Goal: Book appointment/travel/reservation

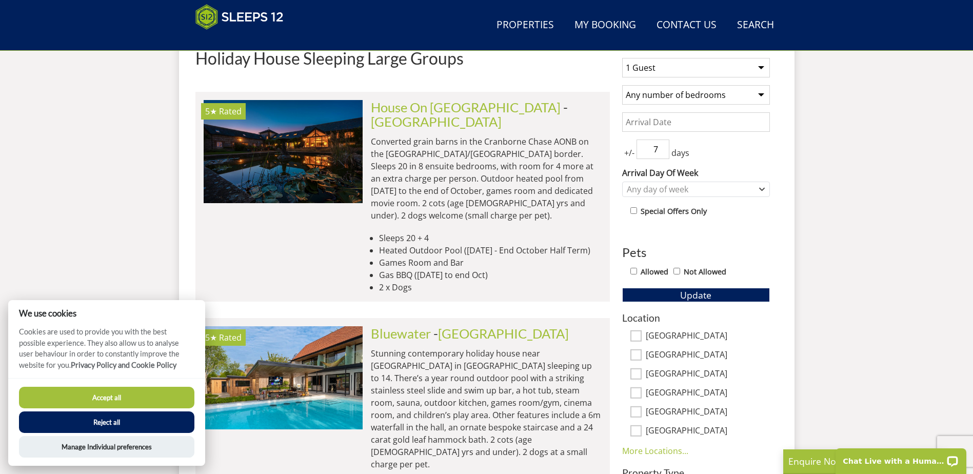
scroll to position [435, 0]
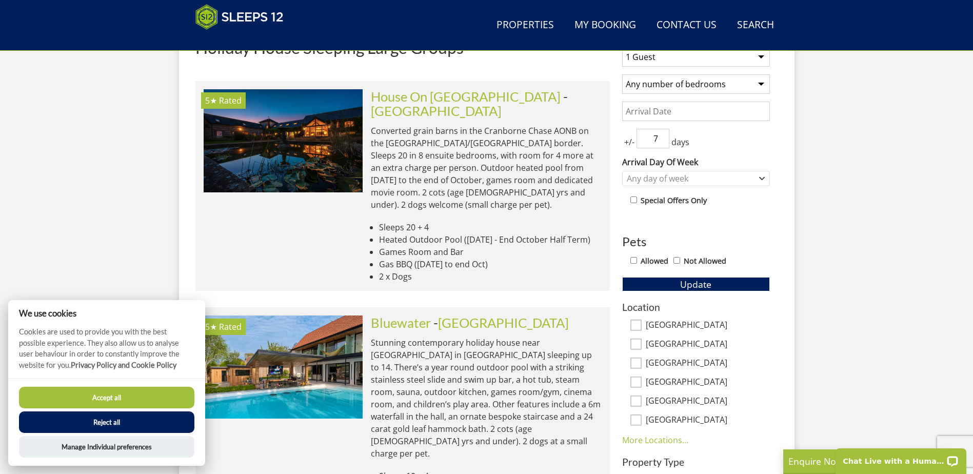
click at [457, 307] on li "5★ Rated Bluewater Check Availability More Info Bluewater - Bristol Sleeps 10 +…" at bounding box center [402, 423] width 414 height 232
click at [409, 315] on link "Bluewater" at bounding box center [401, 322] width 60 height 15
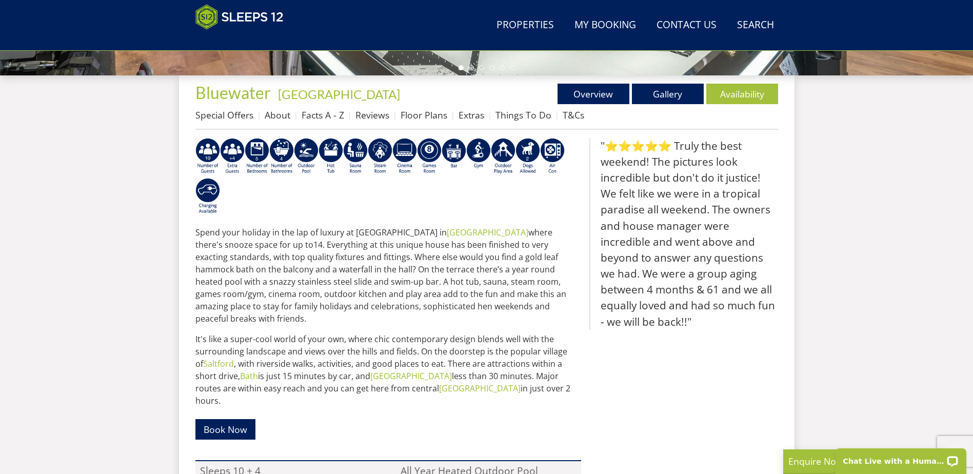
scroll to position [364, 0]
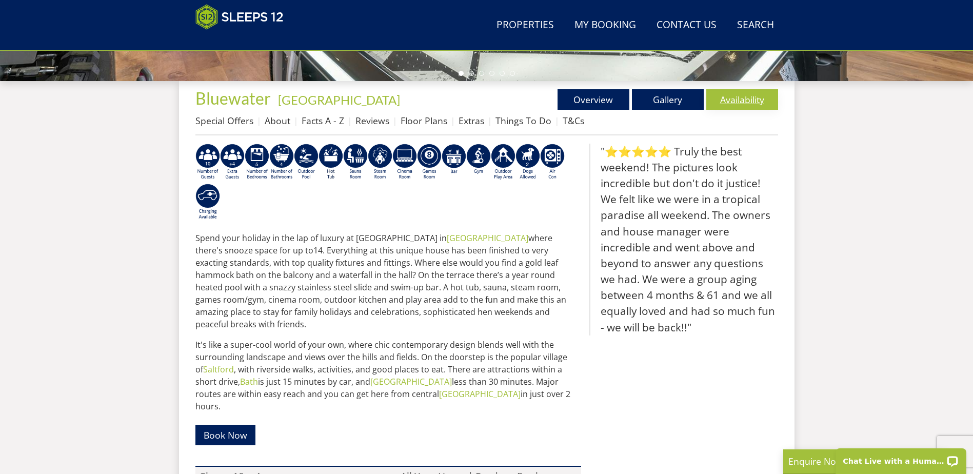
click at [765, 100] on link "Availability" at bounding box center [742, 99] width 72 height 21
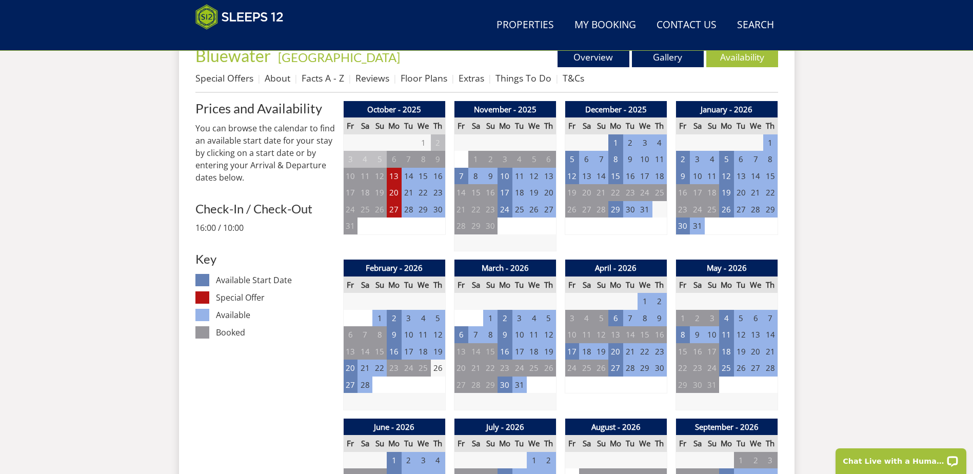
scroll to position [395, 0]
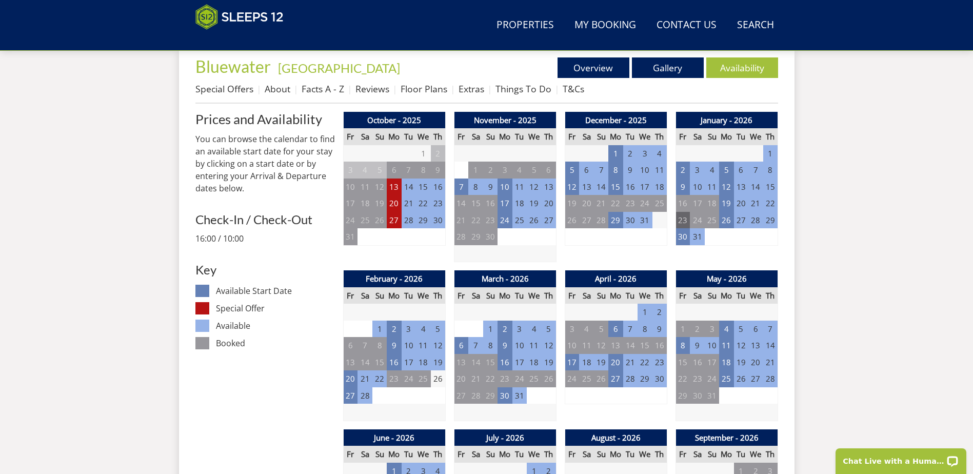
click at [679, 220] on td "23" at bounding box center [683, 220] width 14 height 17
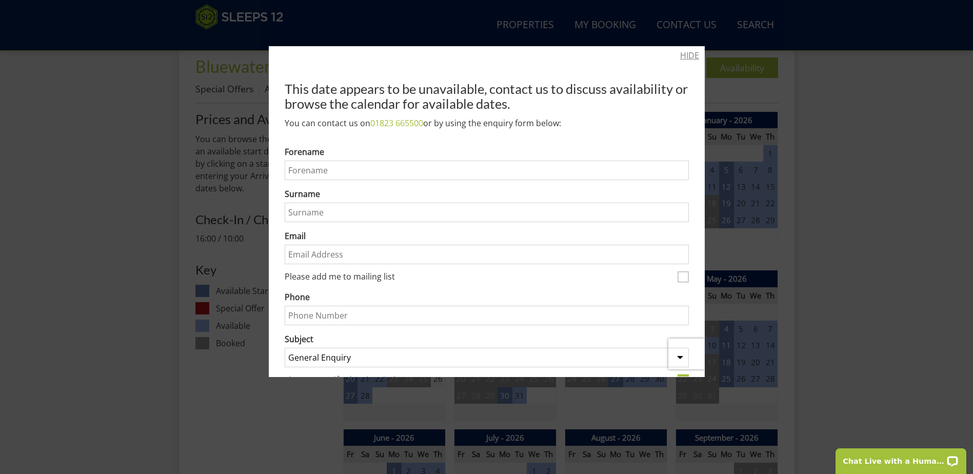
click at [680, 55] on link "HIDE" at bounding box center [689, 55] width 19 height 12
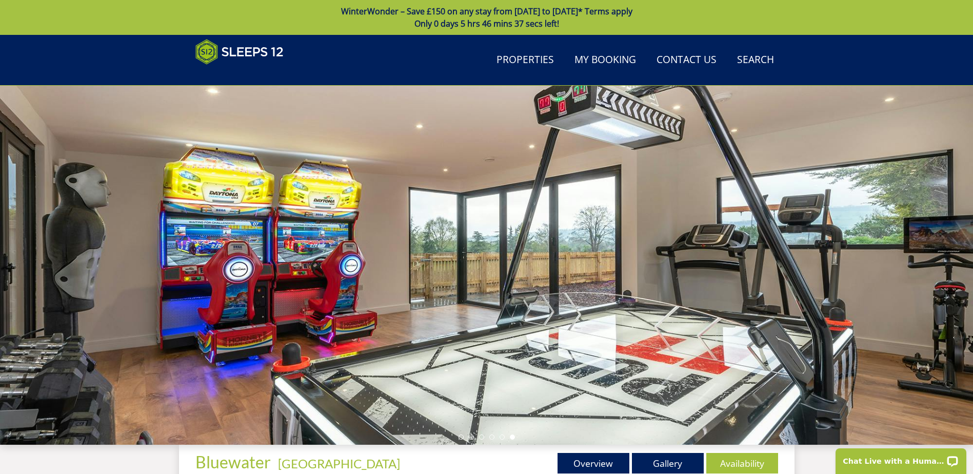
scroll to position [69, 0]
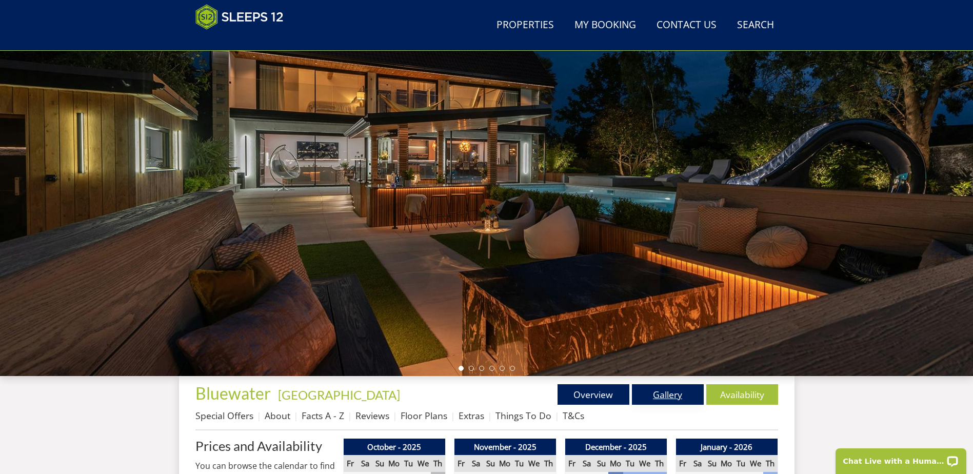
click at [670, 395] on link "Gallery" at bounding box center [668, 394] width 72 height 21
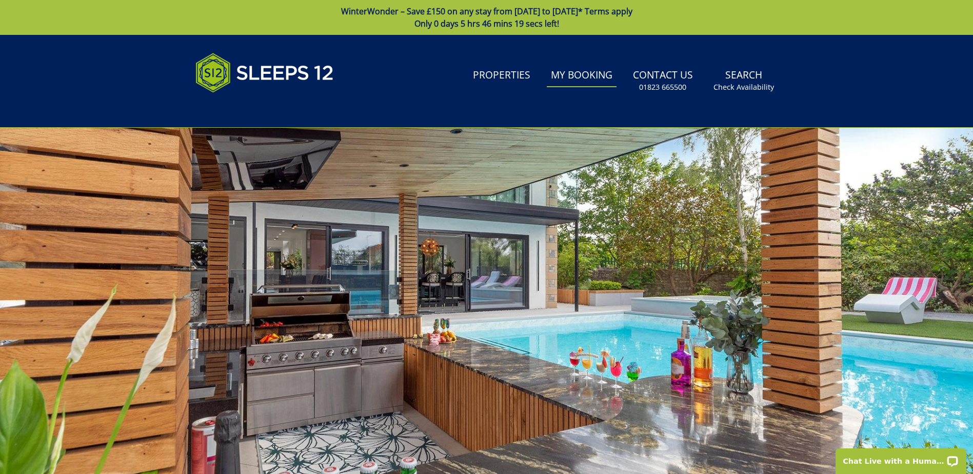
click at [594, 77] on link "My Booking" at bounding box center [582, 75] width 70 height 23
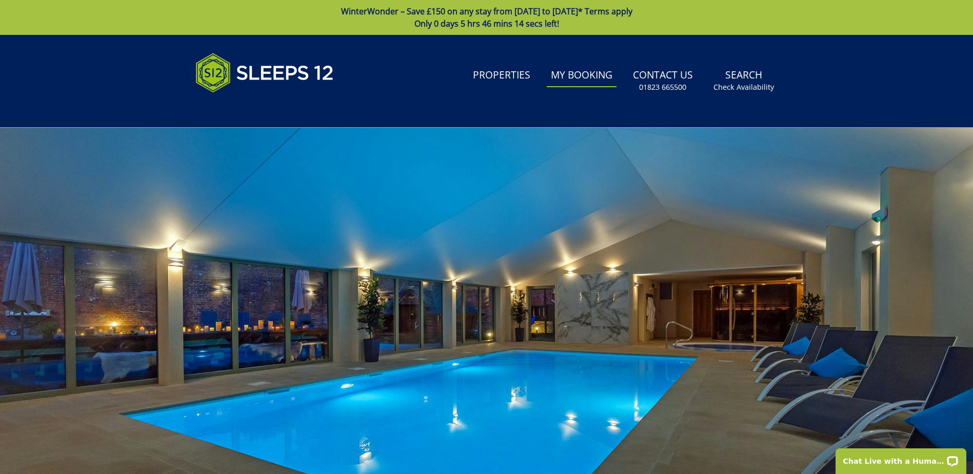
click at [521, 62] on div "Search Menu Properties My Booking Contact Us 01823 665500 Search Check Availabi…" at bounding box center [487, 81] width 616 height 68
click at [518, 68] on link "Properties" at bounding box center [502, 75] width 66 height 23
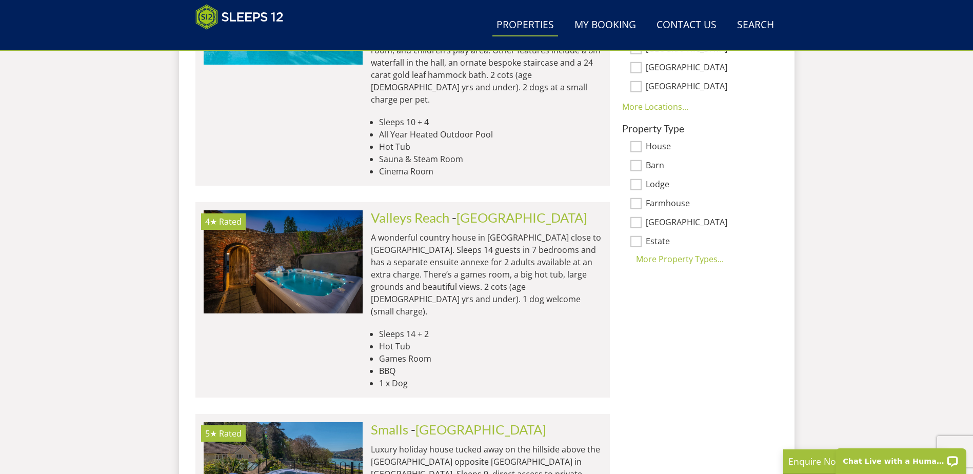
scroll to position [779, 0]
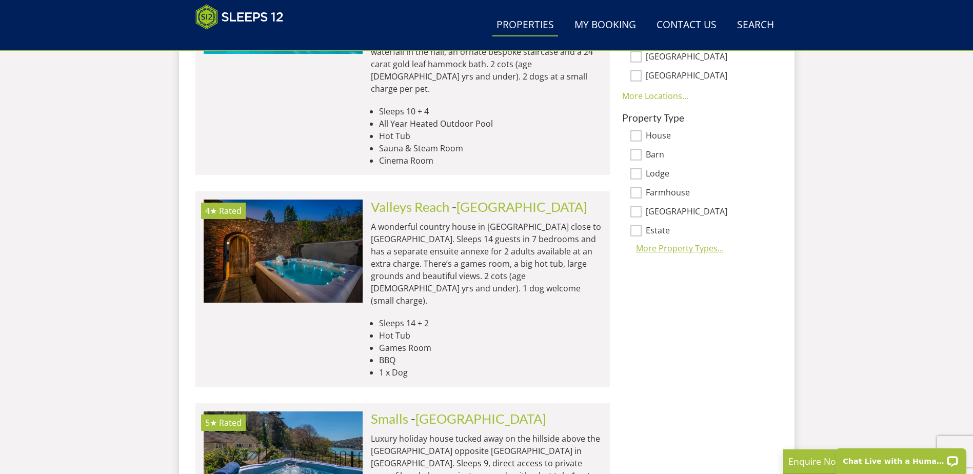
click at [684, 244] on div "More Property Types..." at bounding box center [696, 248] width 148 height 12
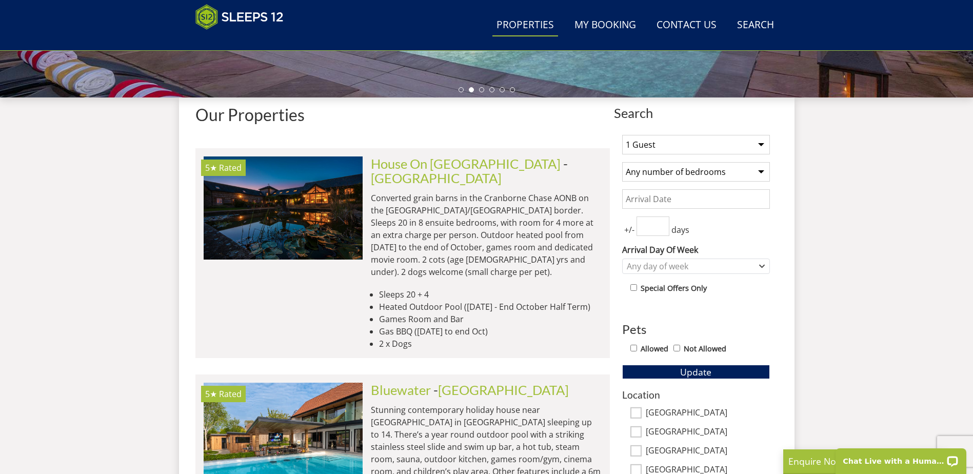
scroll to position [342, 0]
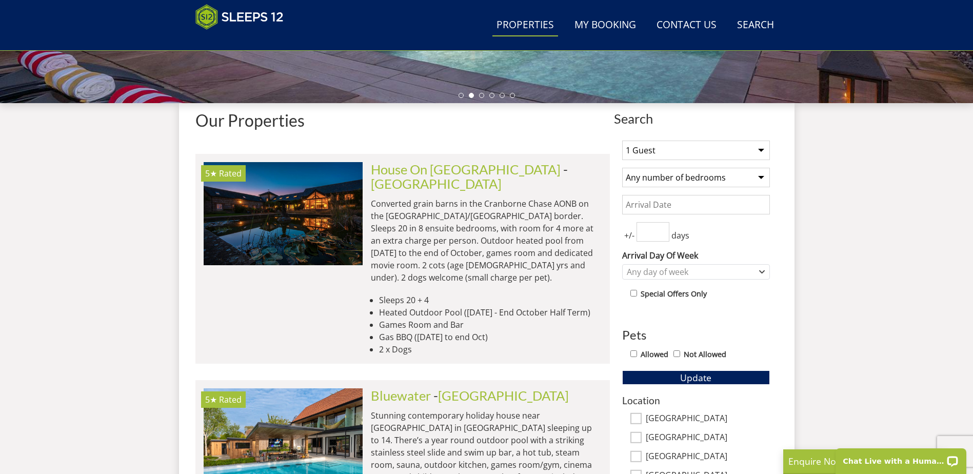
click at [749, 143] on select "1 Guest 2 Guests 3 Guests 4 Guests 5 Guests 6 Guests 7 Guests 8 Guests 9 Guests…" at bounding box center [696, 150] width 148 height 19
select select "10"
click at [622, 141] on select "1 Guest 2 Guests 3 Guests 4 Guests 5 Guests 6 Guests 7 Guests 8 Guests 9 Guests…" at bounding box center [696, 150] width 148 height 19
click at [697, 184] on select "Any number of bedrooms 4 Bedrooms 5 Bedrooms 6 Bedrooms 7 Bedrooms 8 Bedrooms 9…" at bounding box center [696, 177] width 148 height 19
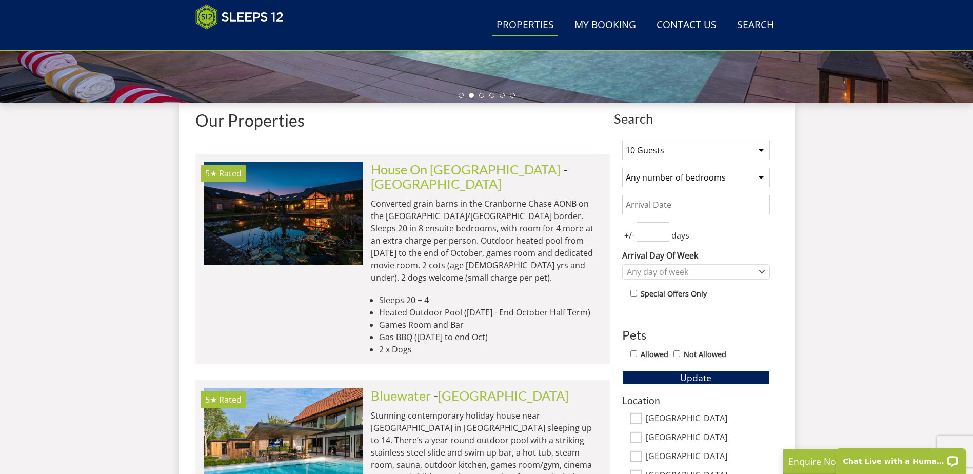
click at [678, 212] on input "Date" at bounding box center [696, 204] width 148 height 19
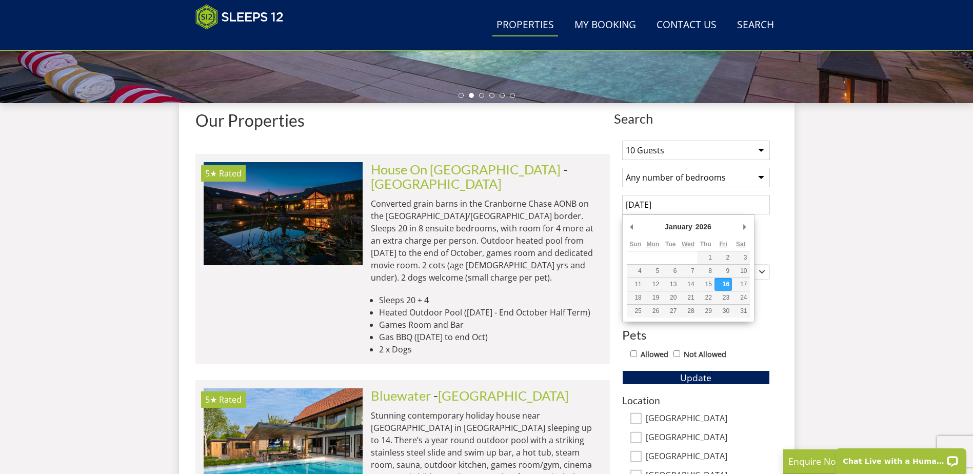
click at [749, 203] on input "16/01/2026" at bounding box center [696, 204] width 148 height 19
type input "[DATE]"
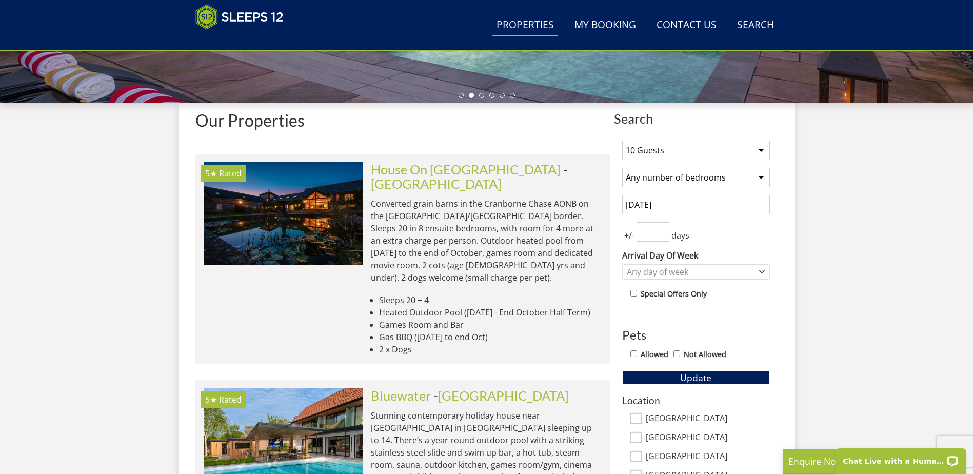
click at [649, 238] on input "number" at bounding box center [653, 231] width 33 height 19
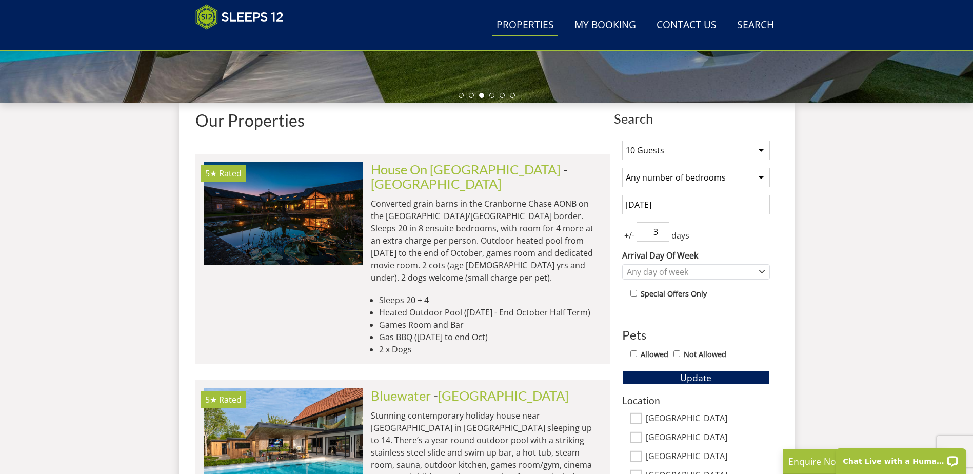
type input "3"
click at [640, 270] on div "Any day of week" at bounding box center [690, 271] width 133 height 11
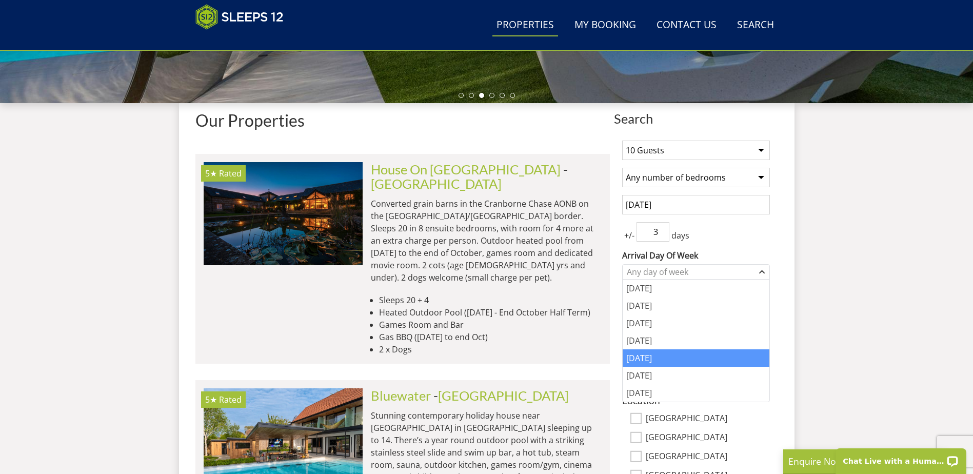
click at [649, 361] on div "[DATE]" at bounding box center [696, 357] width 147 height 17
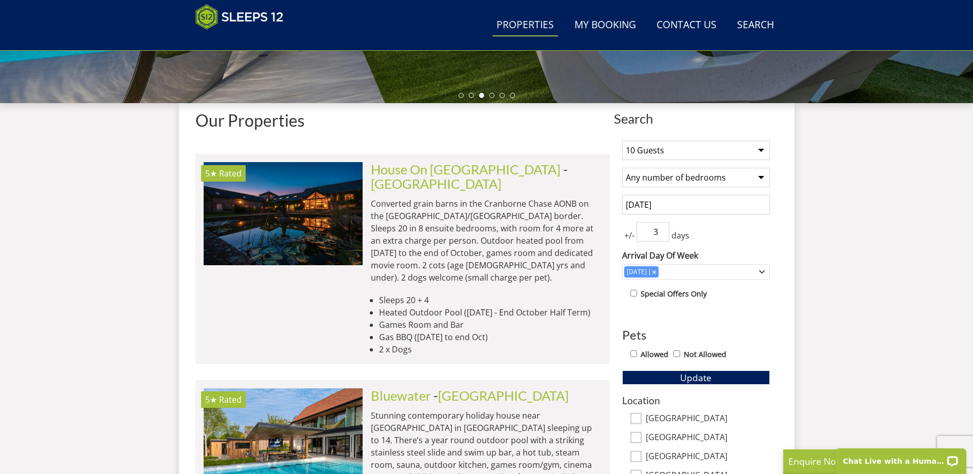
click at [664, 379] on button "Update" at bounding box center [696, 377] width 148 height 14
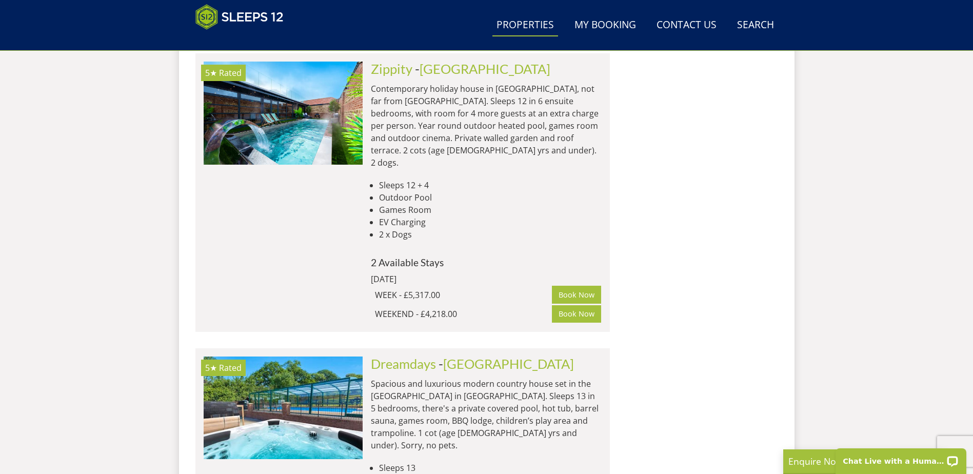
scroll to position [2571, 0]
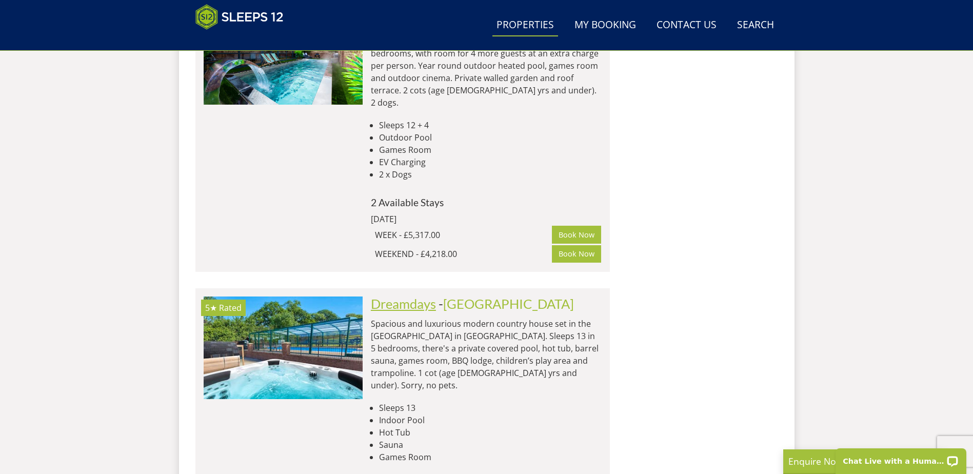
click at [431, 296] on link "Dreamdays" at bounding box center [403, 303] width 65 height 15
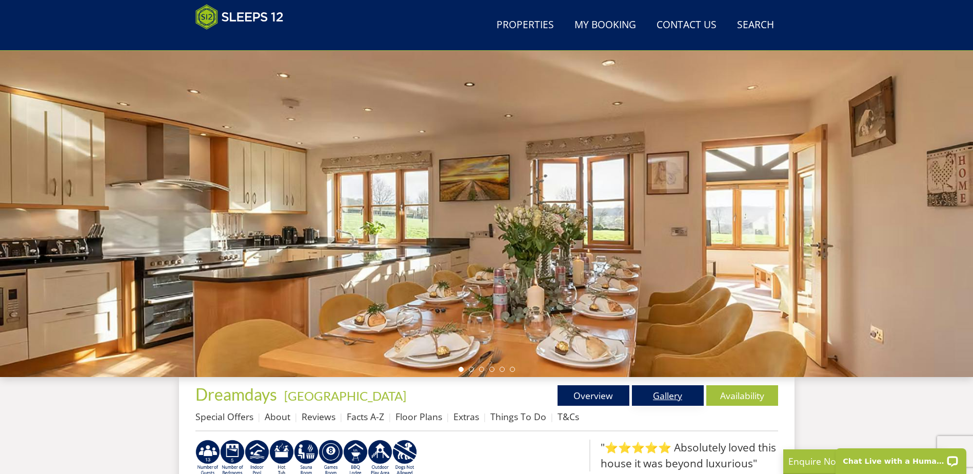
click at [669, 394] on link "Gallery" at bounding box center [668, 395] width 72 height 21
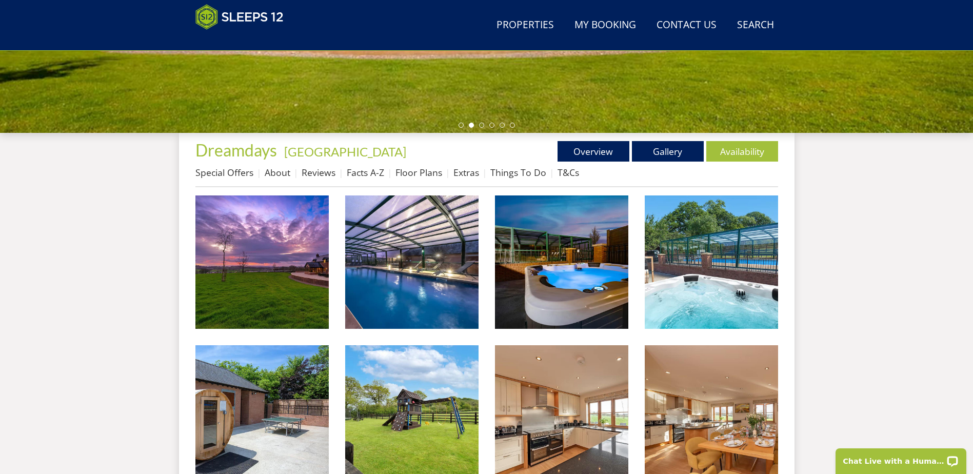
scroll to position [310, 0]
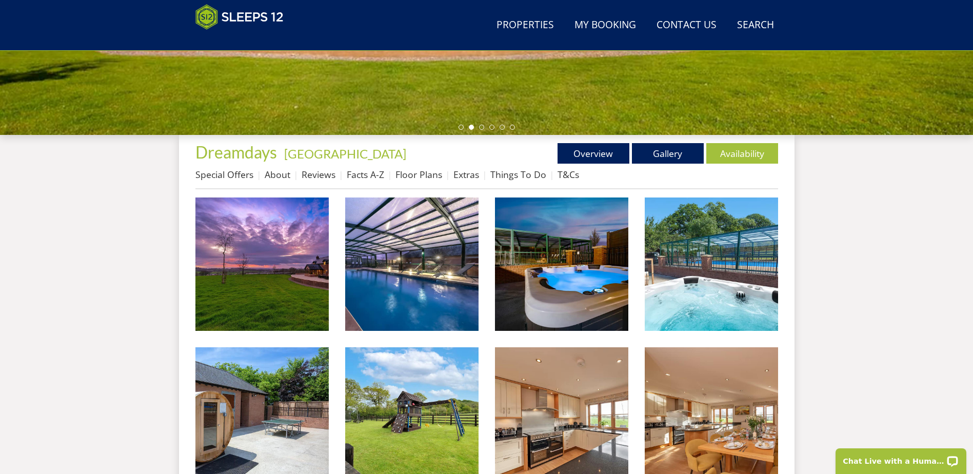
scroll to position [68, 0]
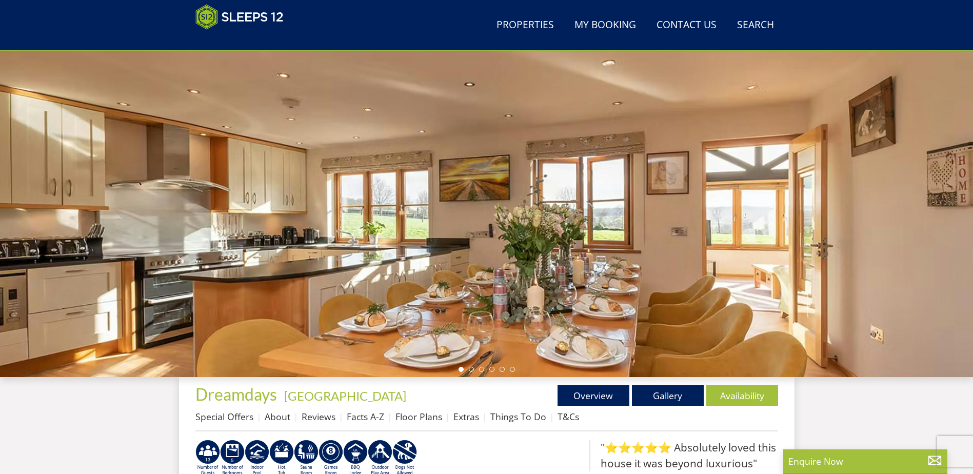
select select "10"
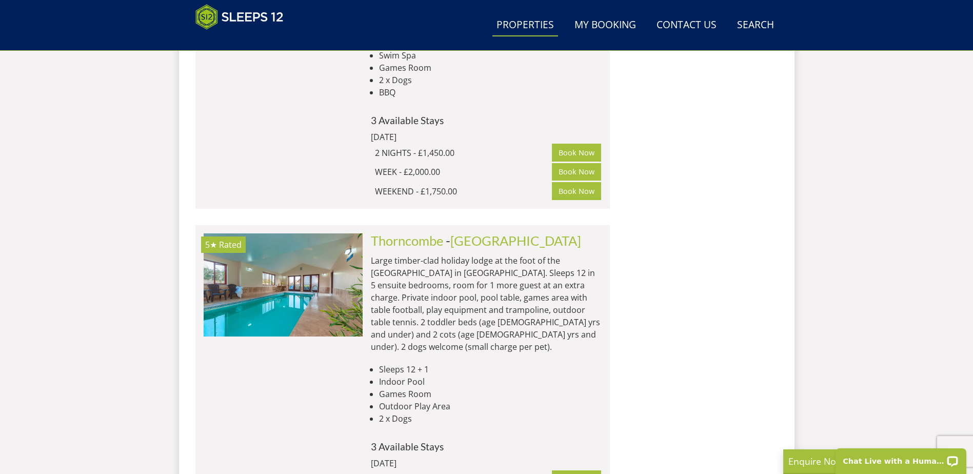
scroll to position [1684, 0]
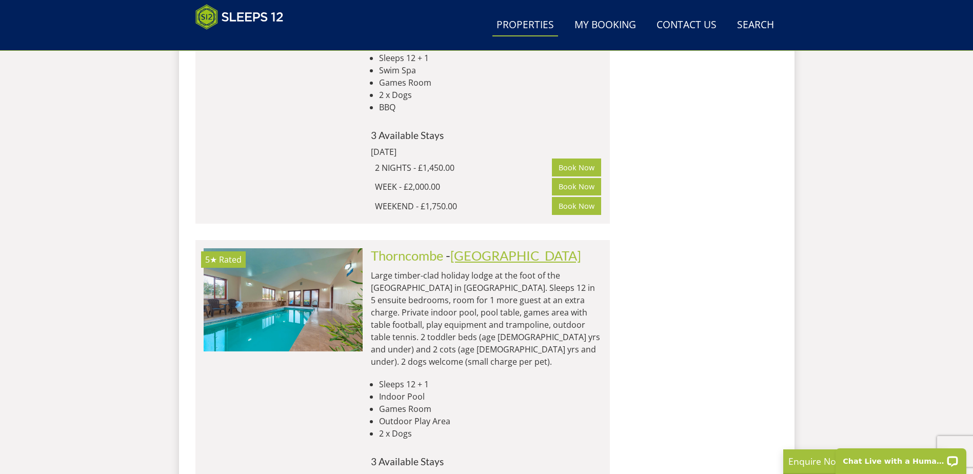
click at [476, 248] on link "[GEOGRAPHIC_DATA]" at bounding box center [515, 255] width 131 height 15
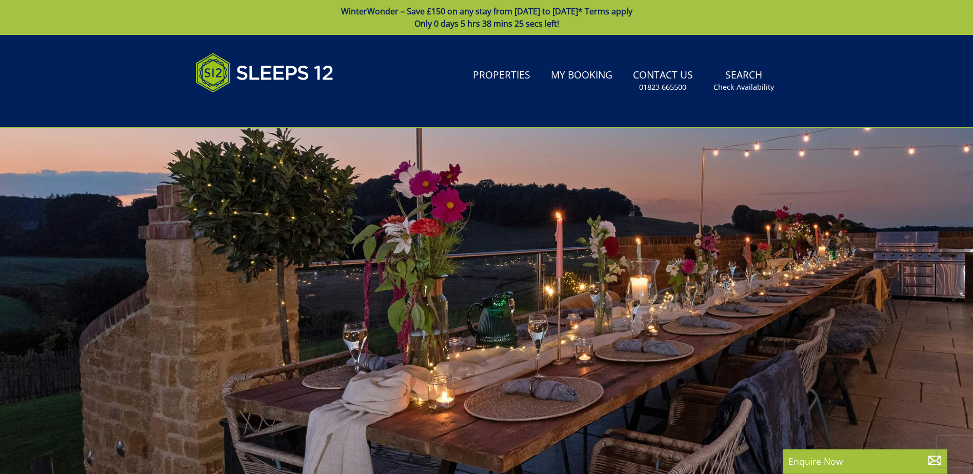
select select "10"
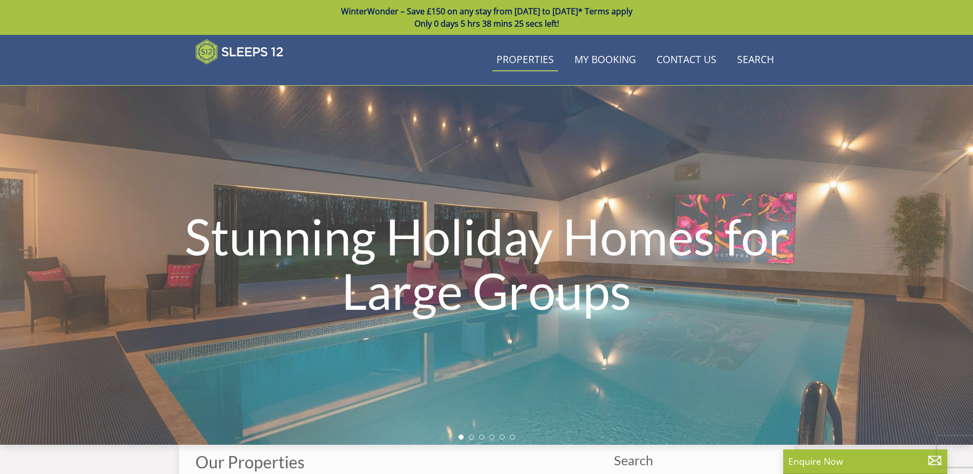
scroll to position [1684, 0]
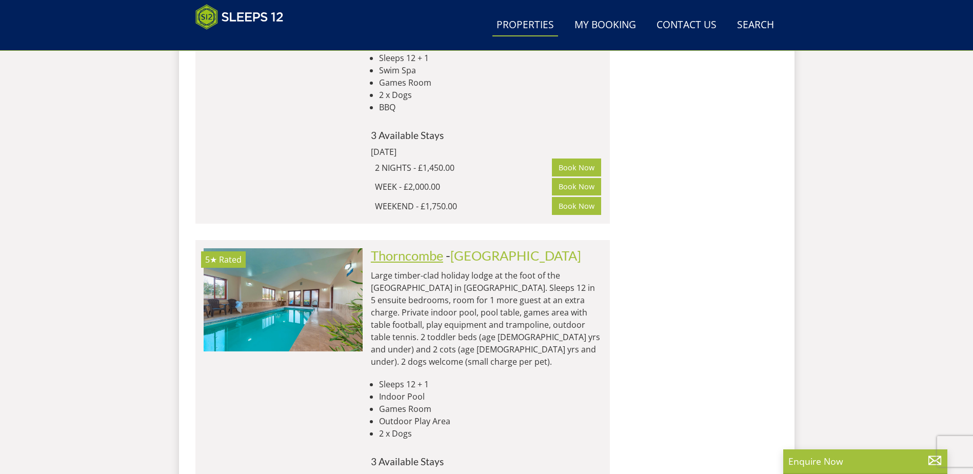
click at [409, 248] on link "Thorncombe" at bounding box center [407, 255] width 72 height 15
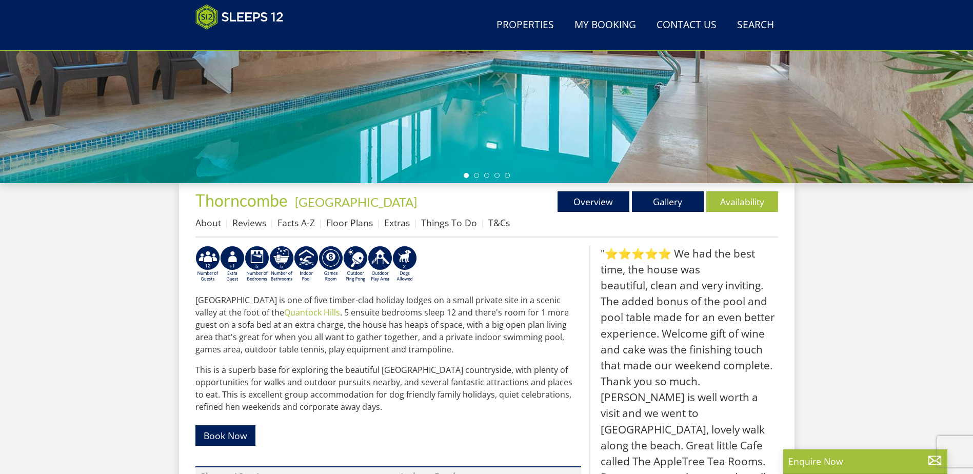
scroll to position [265, 0]
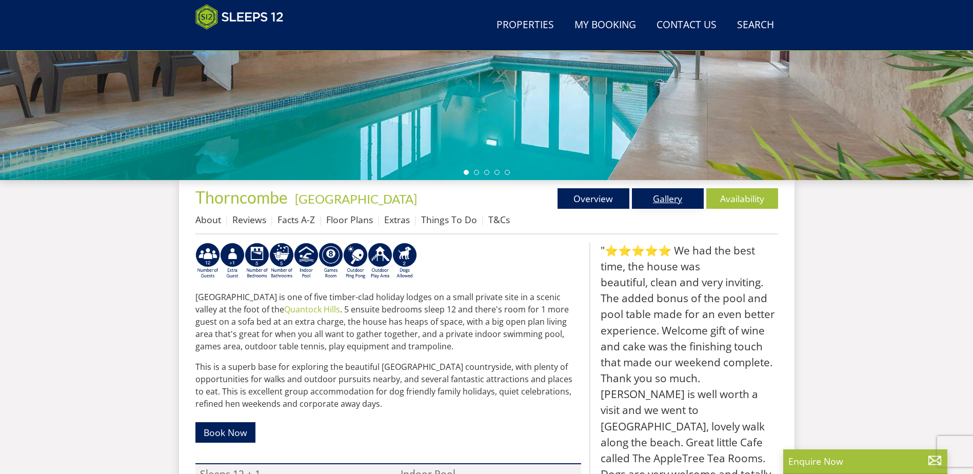
click at [675, 201] on link "Gallery" at bounding box center [668, 198] width 72 height 21
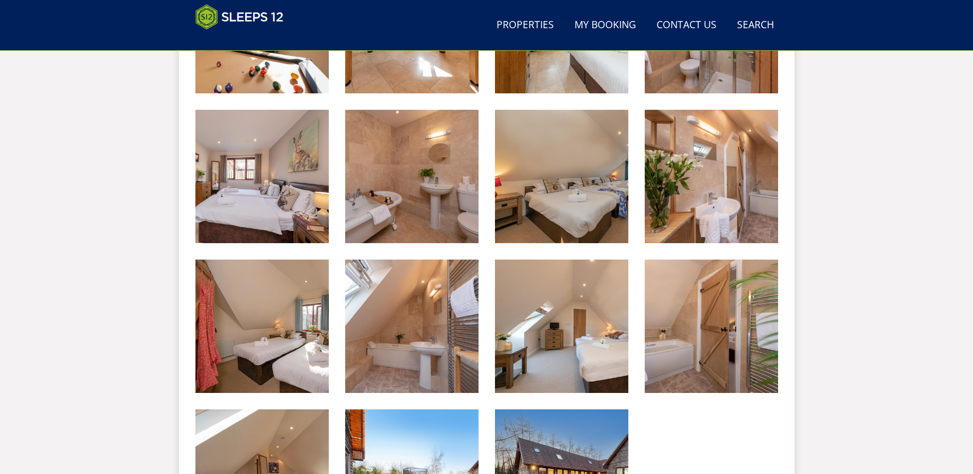
scroll to position [1179, 0]
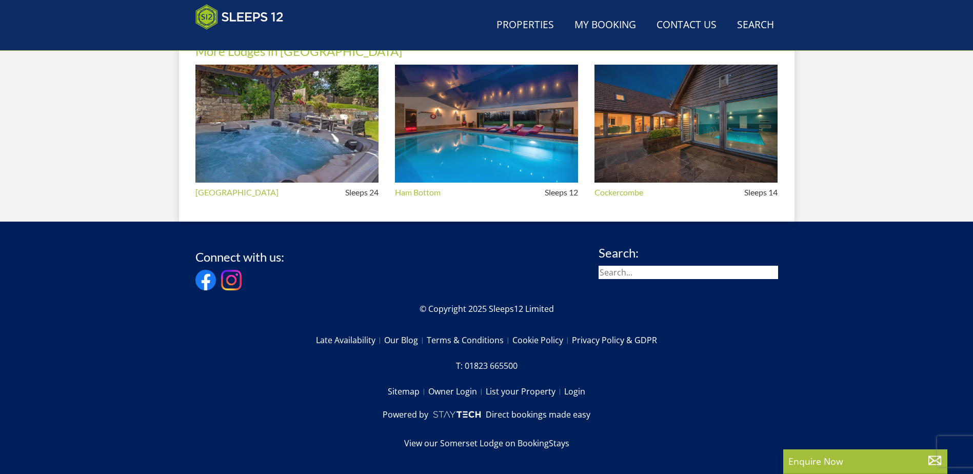
scroll to position [265, 0]
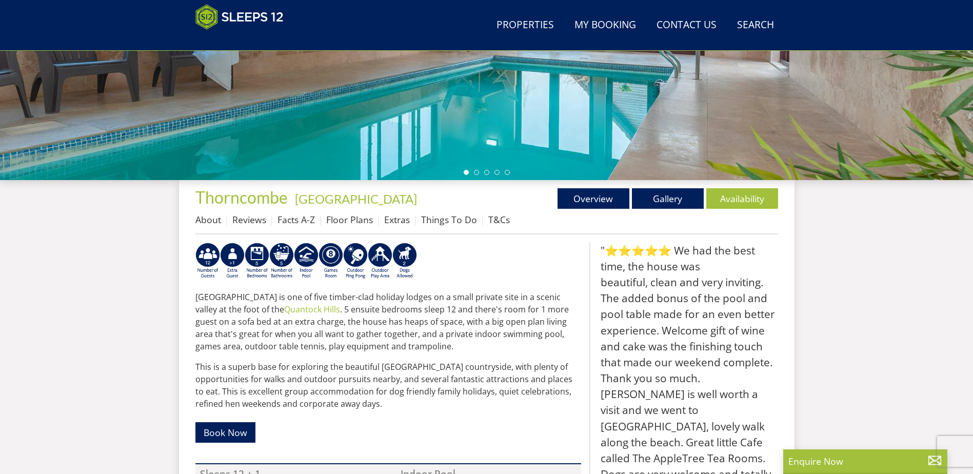
select select "10"
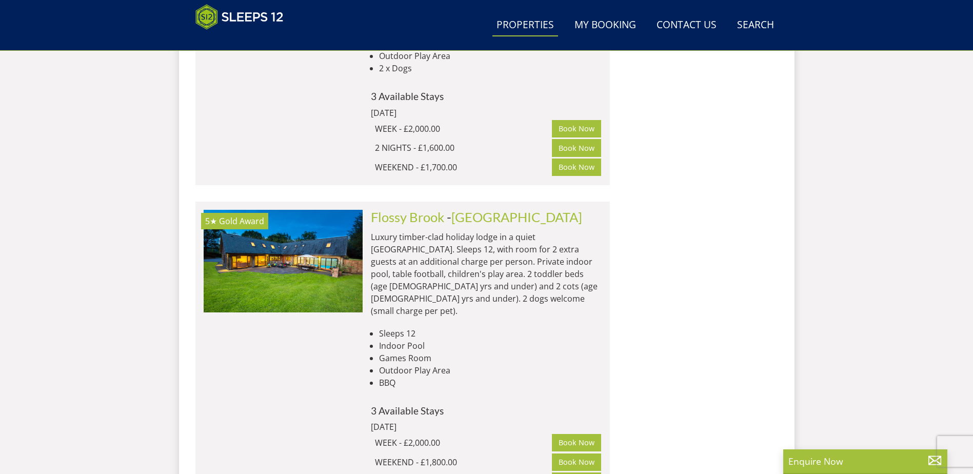
scroll to position [1990, 0]
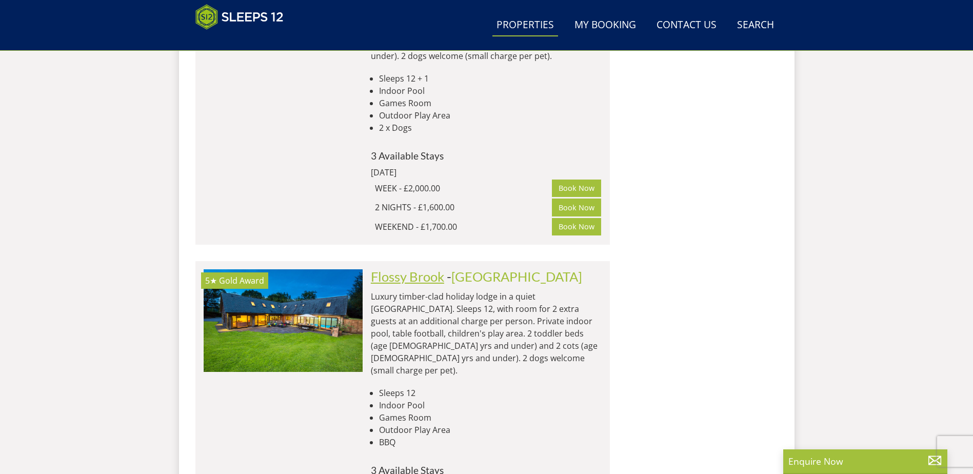
click at [397, 269] on link "Flossy Brook" at bounding box center [407, 276] width 73 height 15
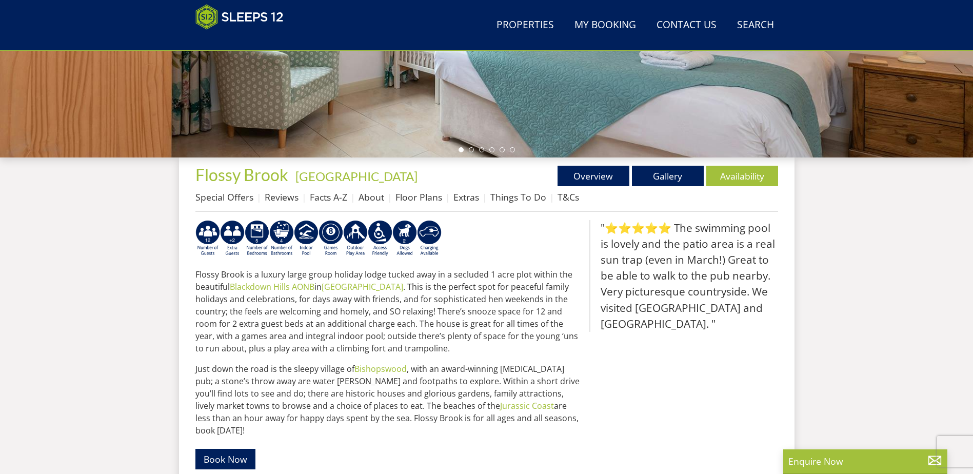
scroll to position [255, 0]
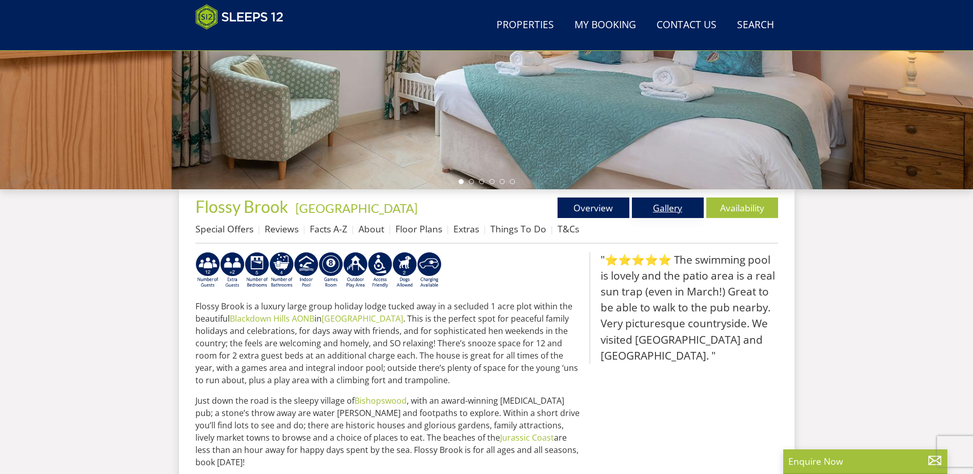
click at [668, 208] on link "Gallery" at bounding box center [668, 207] width 72 height 21
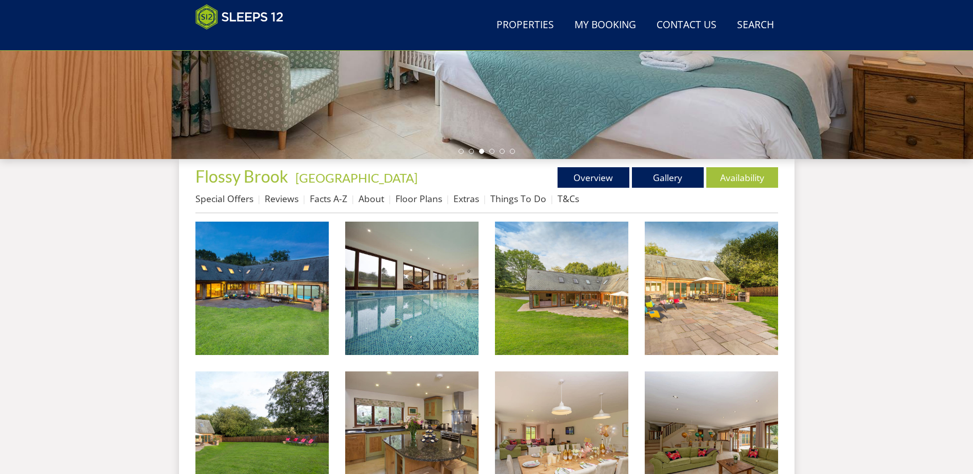
scroll to position [266, 0]
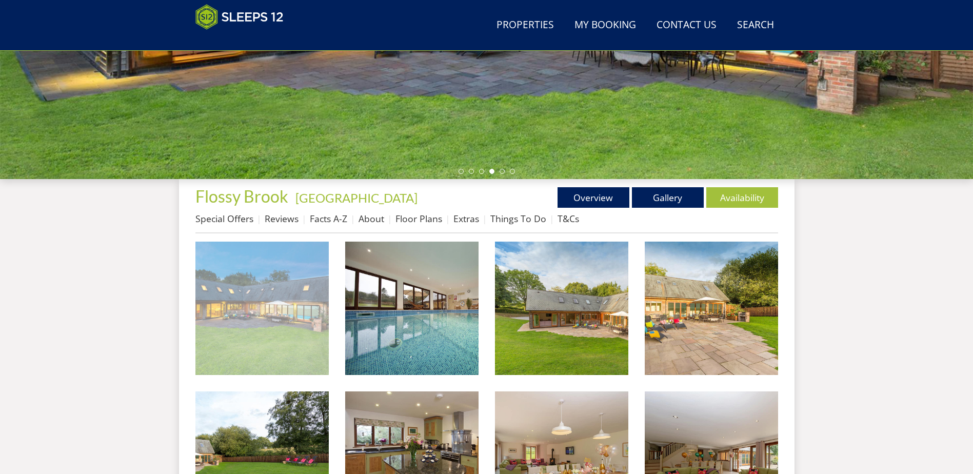
click at [271, 311] on img at bounding box center [261, 308] width 133 height 133
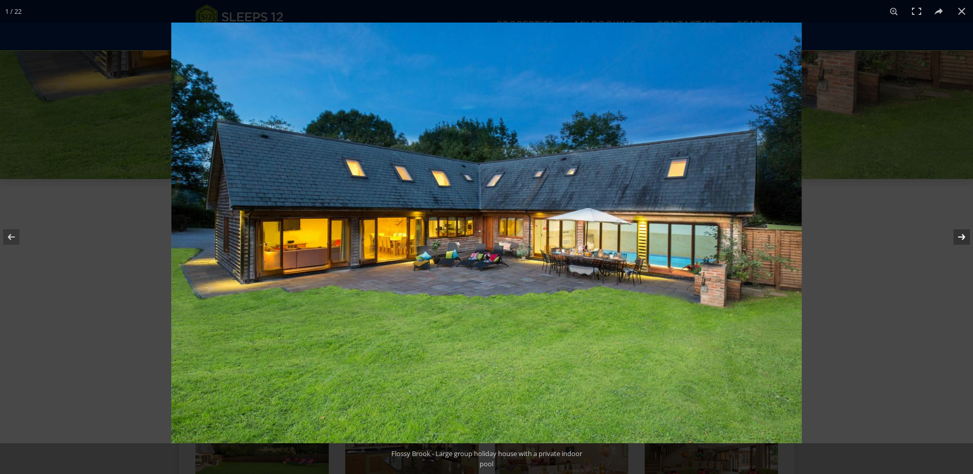
click at [954, 234] on button at bounding box center [955, 236] width 36 height 51
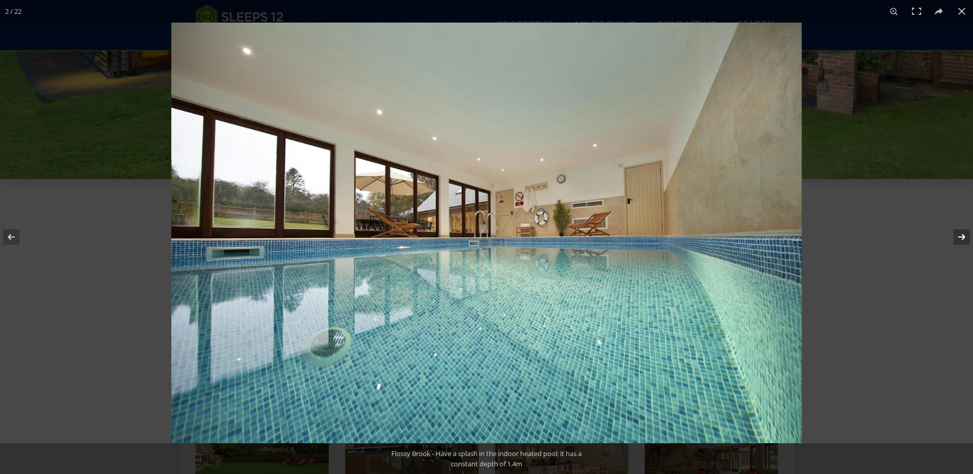
click at [954, 234] on button at bounding box center [955, 236] width 36 height 51
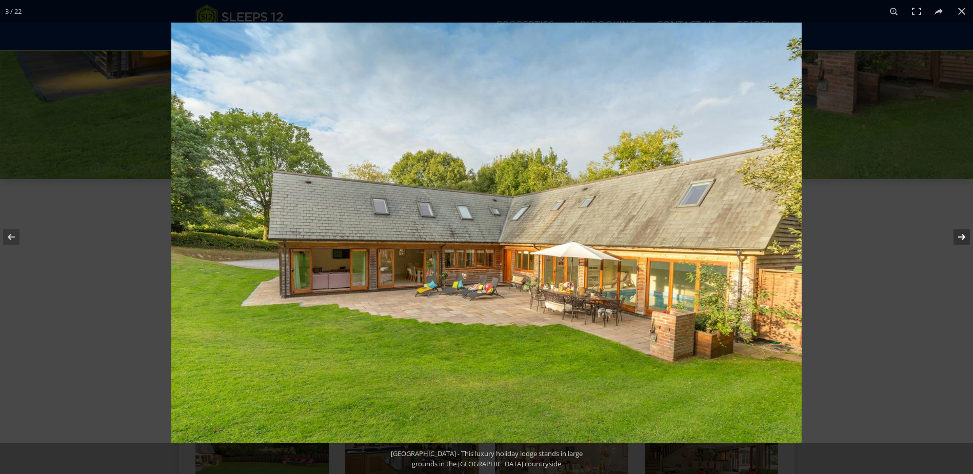
click at [954, 234] on button at bounding box center [955, 236] width 36 height 51
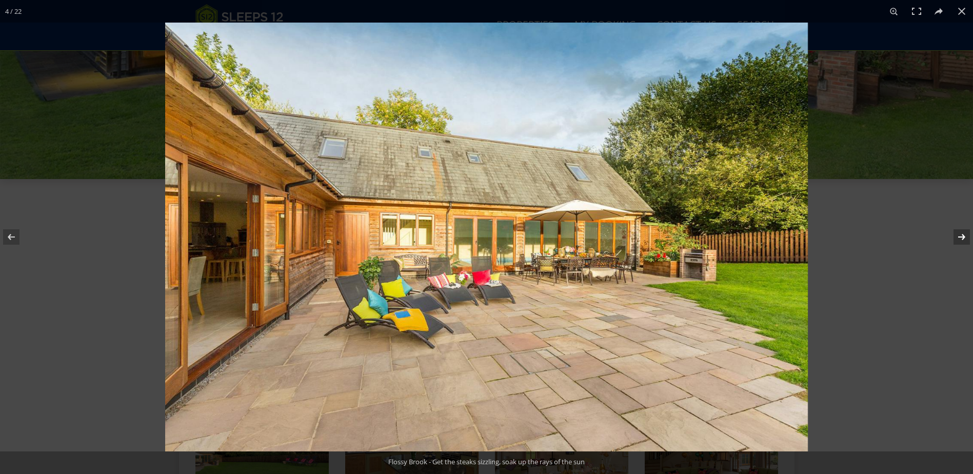
click at [954, 234] on button at bounding box center [955, 236] width 36 height 51
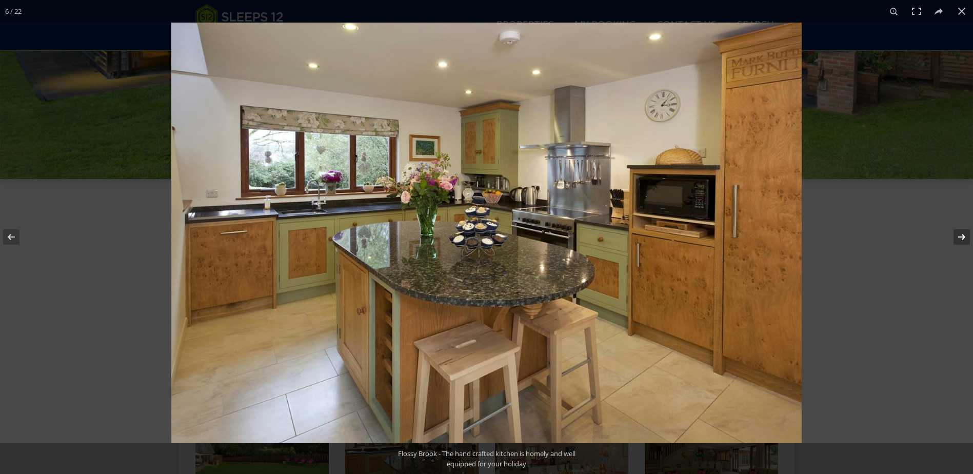
click at [954, 234] on button at bounding box center [955, 236] width 36 height 51
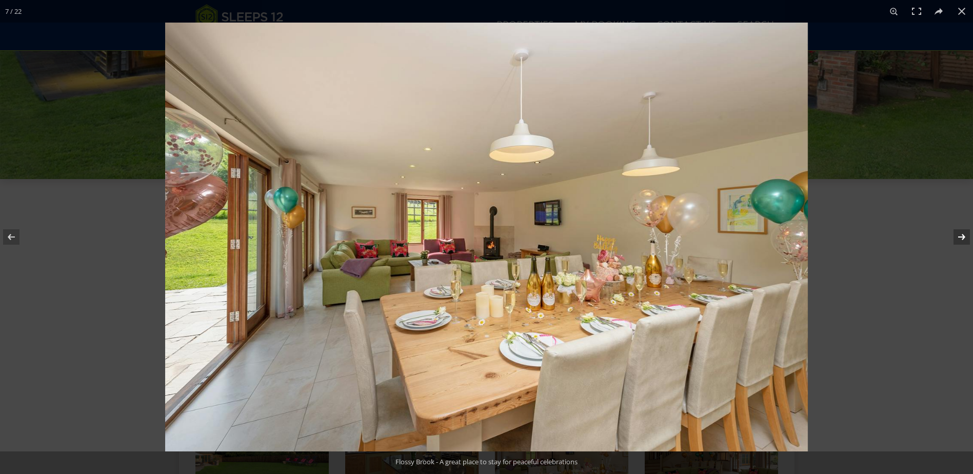
click at [954, 234] on button at bounding box center [955, 236] width 36 height 51
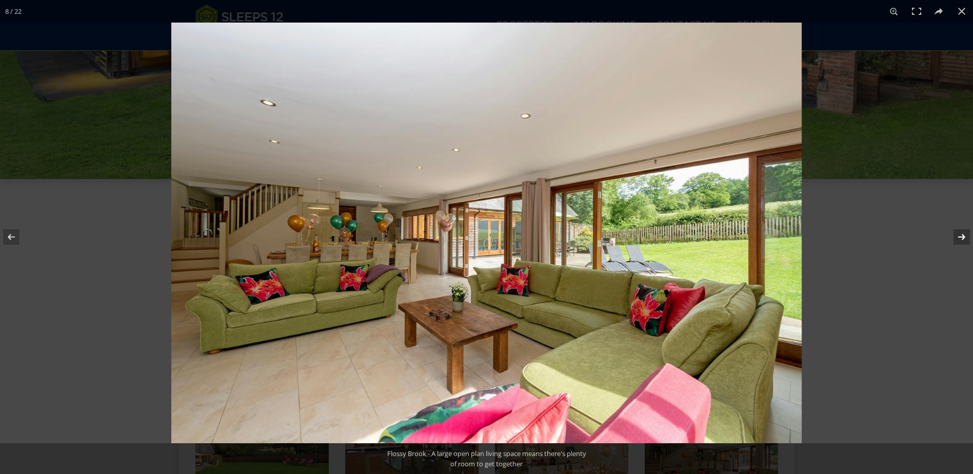
click at [954, 234] on button at bounding box center [955, 236] width 36 height 51
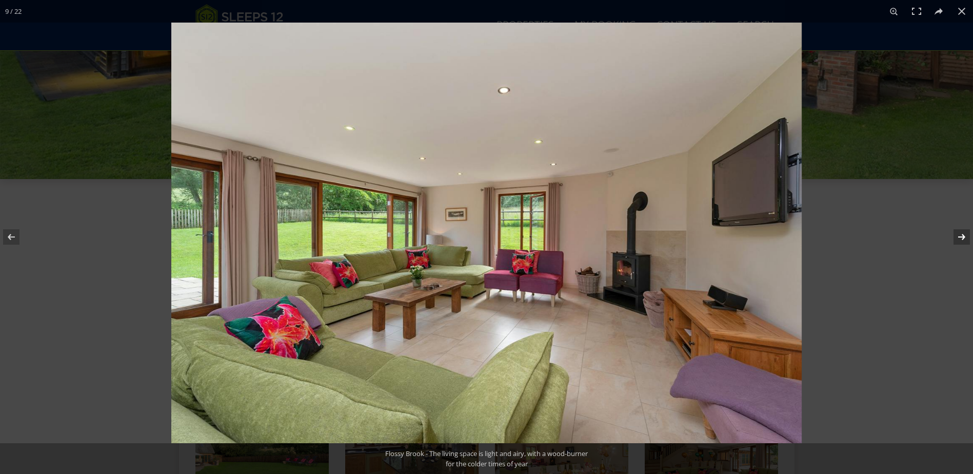
click at [954, 234] on button at bounding box center [955, 236] width 36 height 51
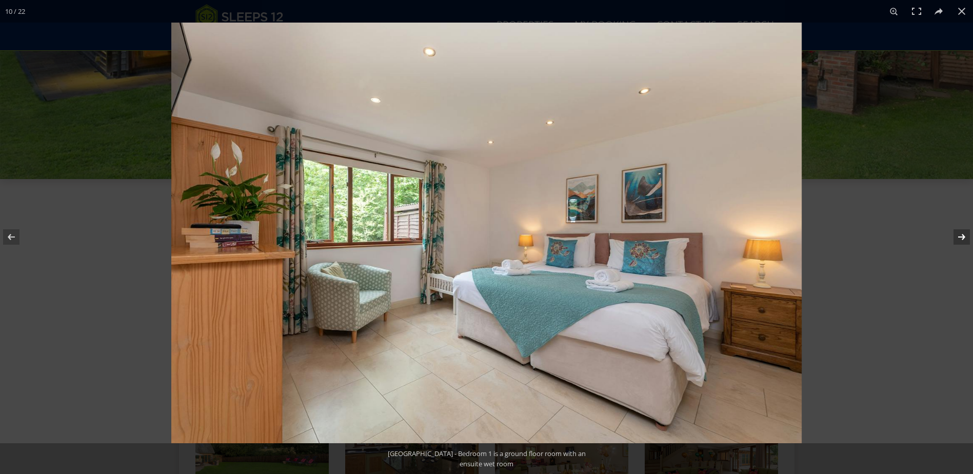
click at [954, 234] on button at bounding box center [955, 236] width 36 height 51
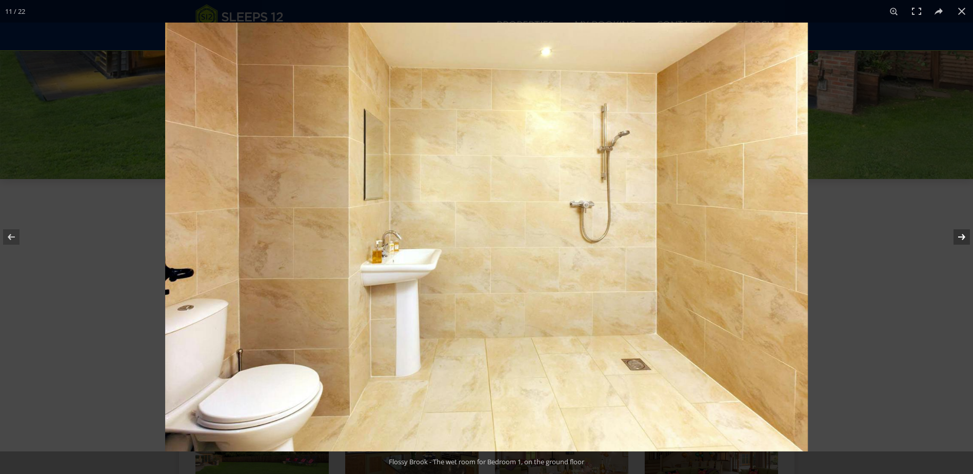
click at [954, 234] on button at bounding box center [955, 236] width 36 height 51
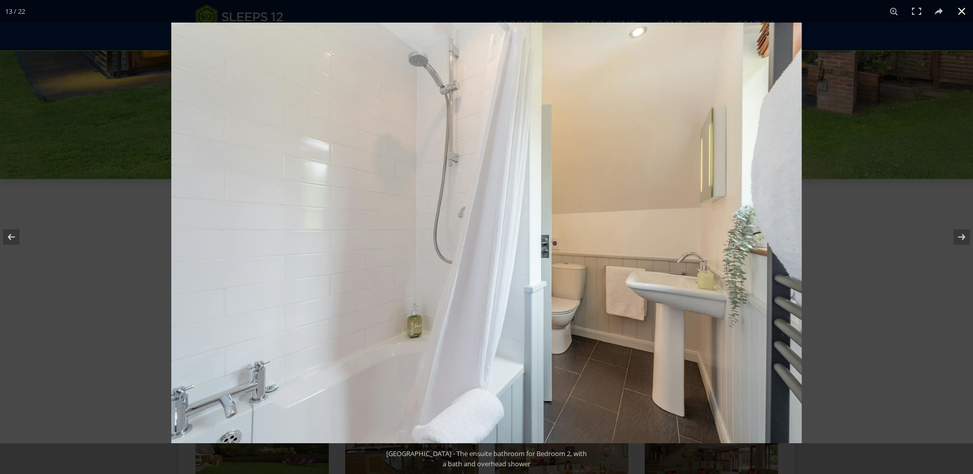
click at [966, 10] on button at bounding box center [961, 11] width 23 height 23
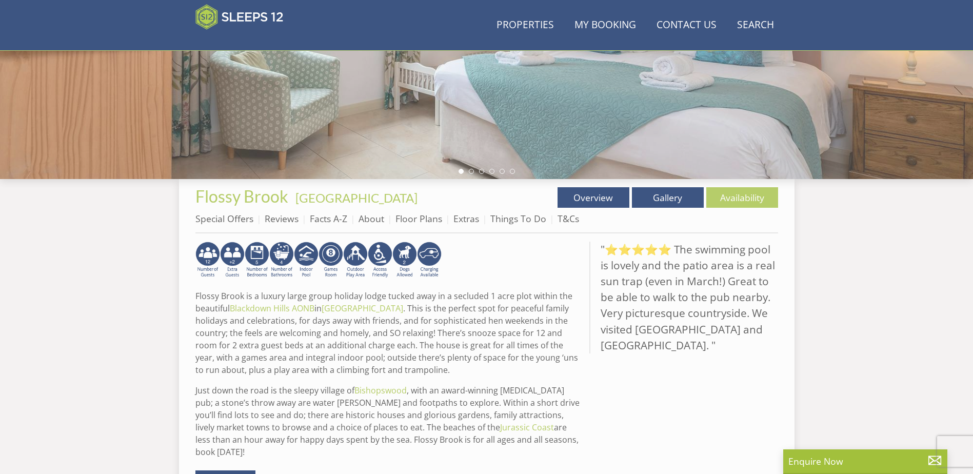
scroll to position [255, 0]
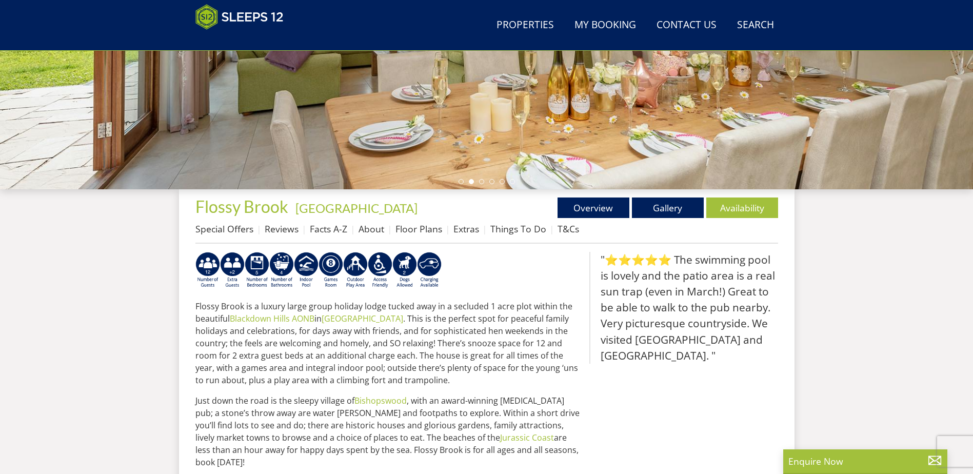
select select "10"
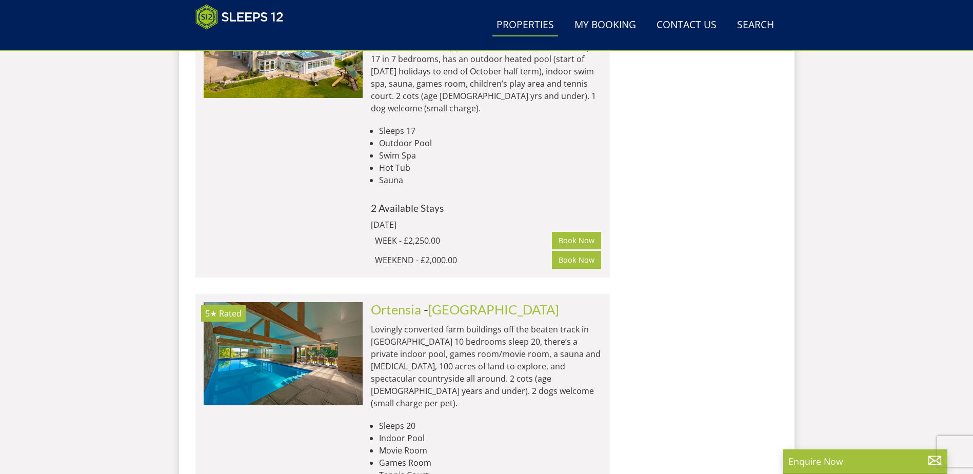
scroll to position [5234, 0]
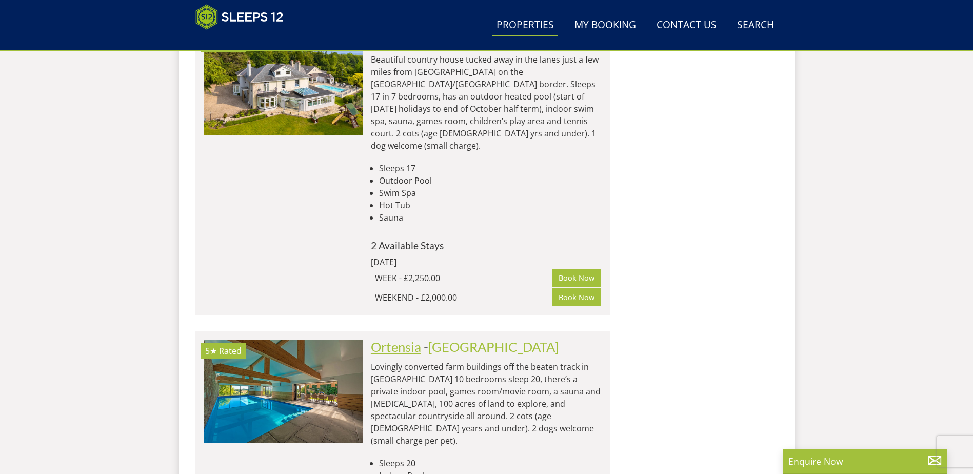
click at [409, 339] on link "Ortensia" at bounding box center [396, 346] width 50 height 15
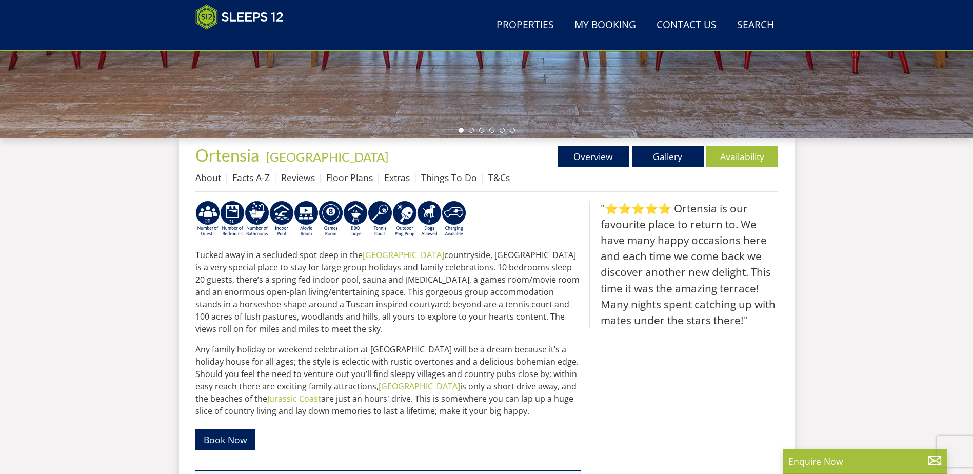
scroll to position [300, 0]
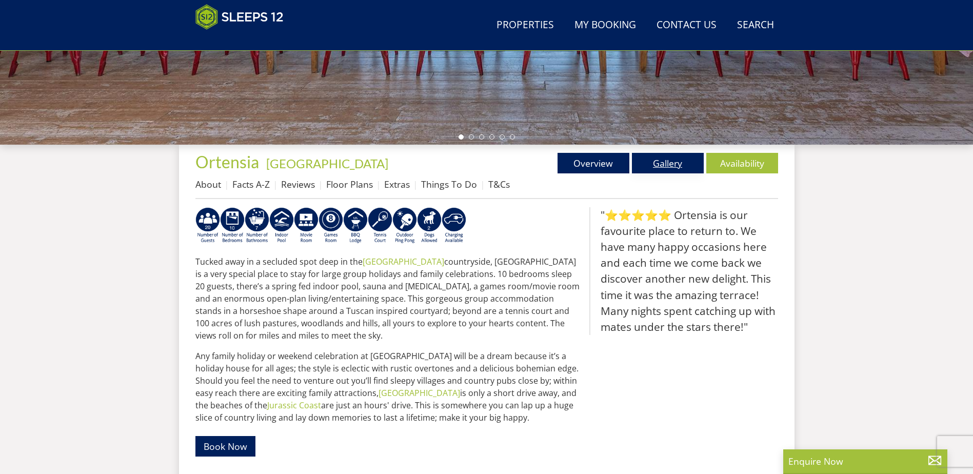
click at [676, 165] on link "Gallery" at bounding box center [668, 163] width 72 height 21
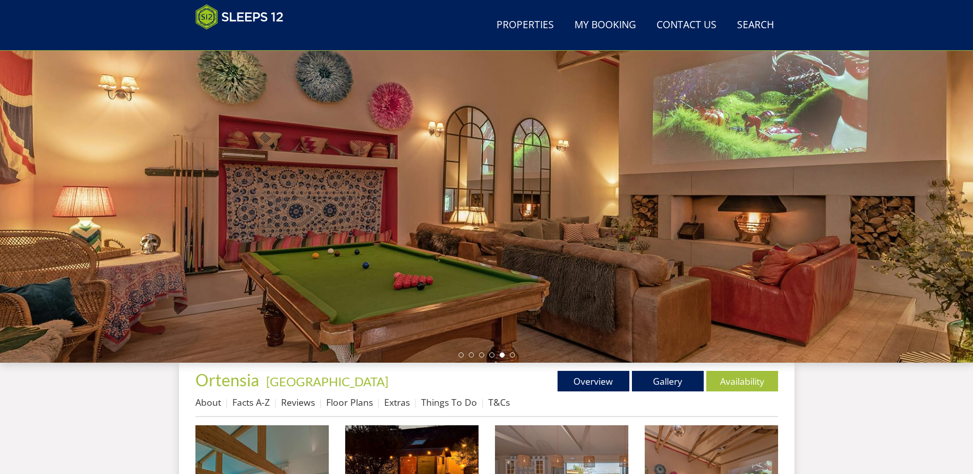
scroll to position [55, 0]
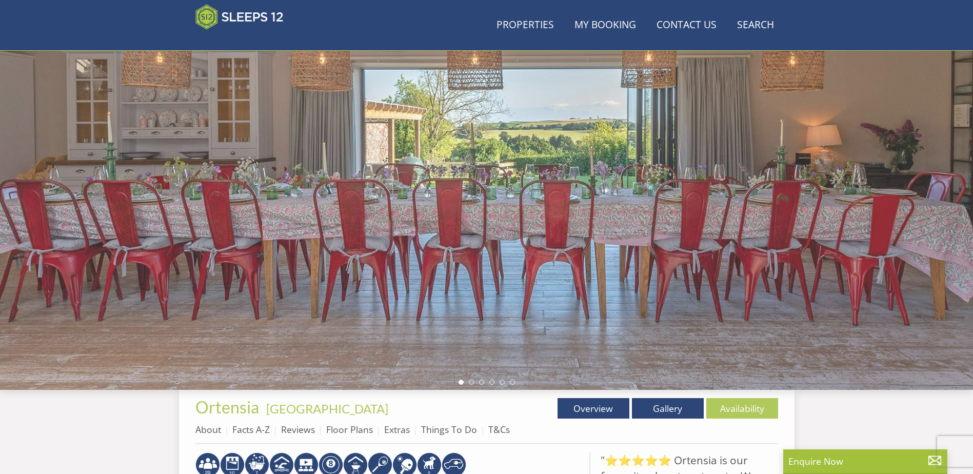
scroll to position [300, 0]
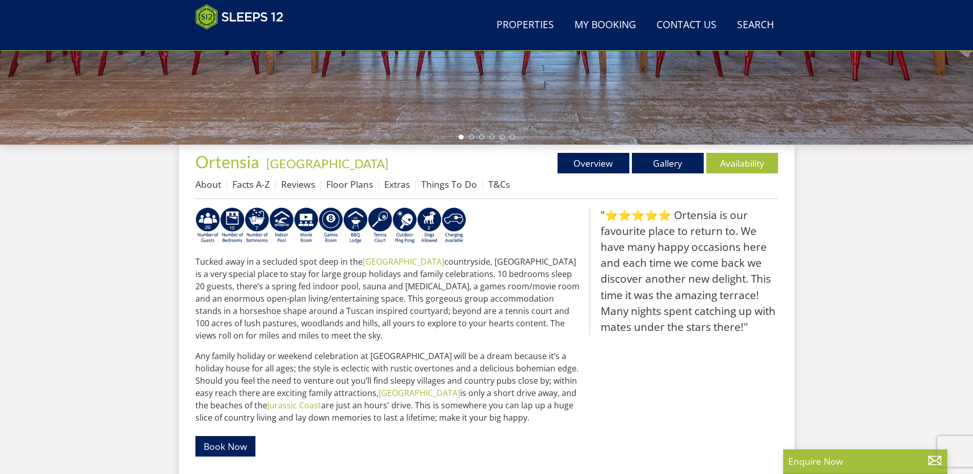
select select "10"
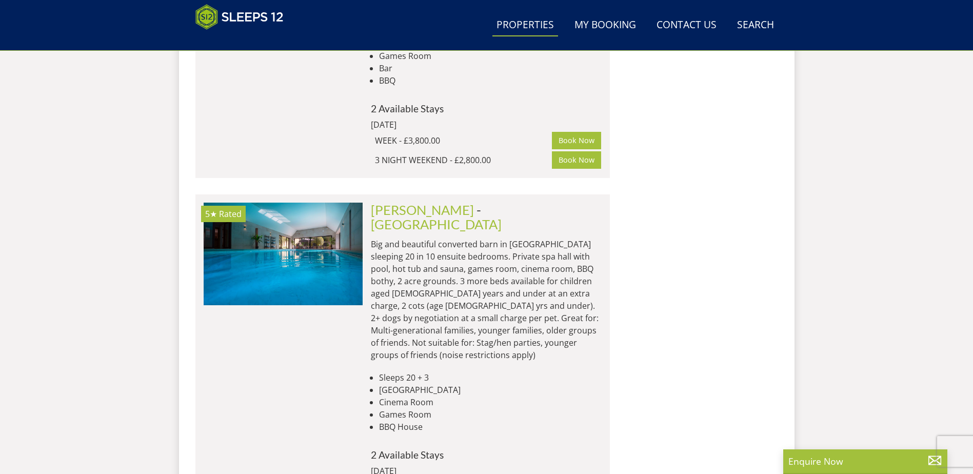
scroll to position [6032, 0]
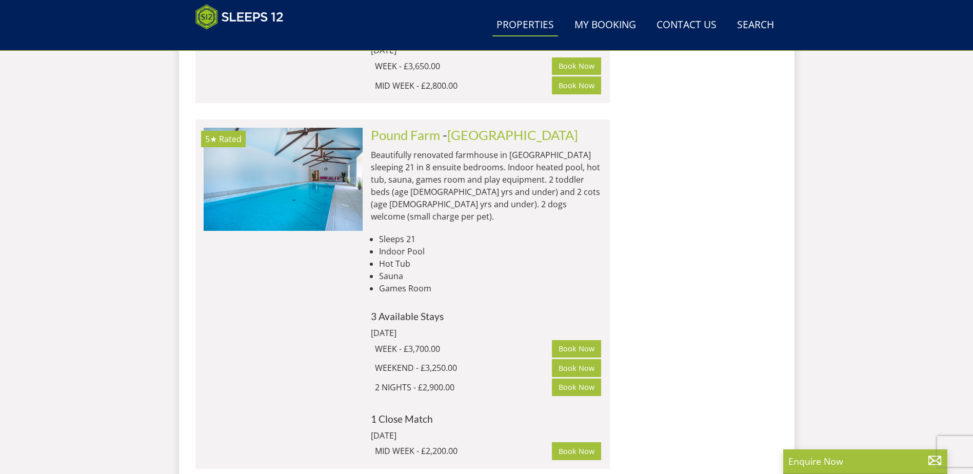
scroll to position [7157, 0]
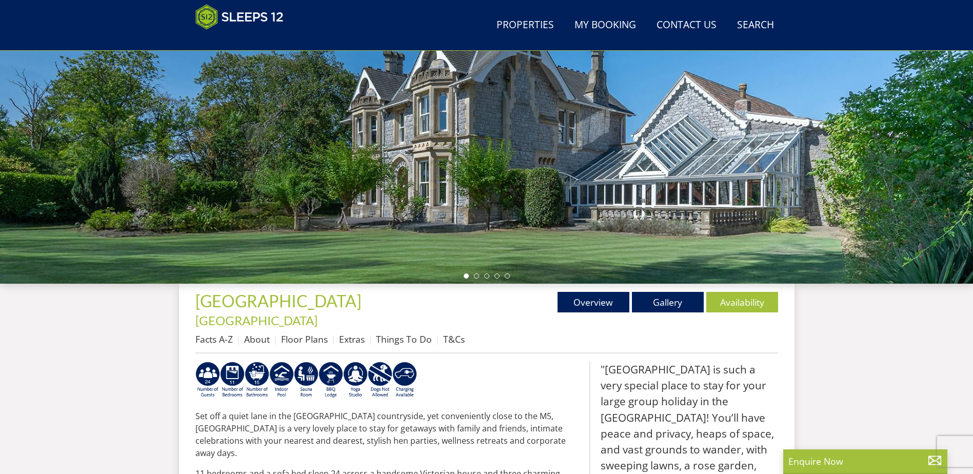
scroll to position [156, 0]
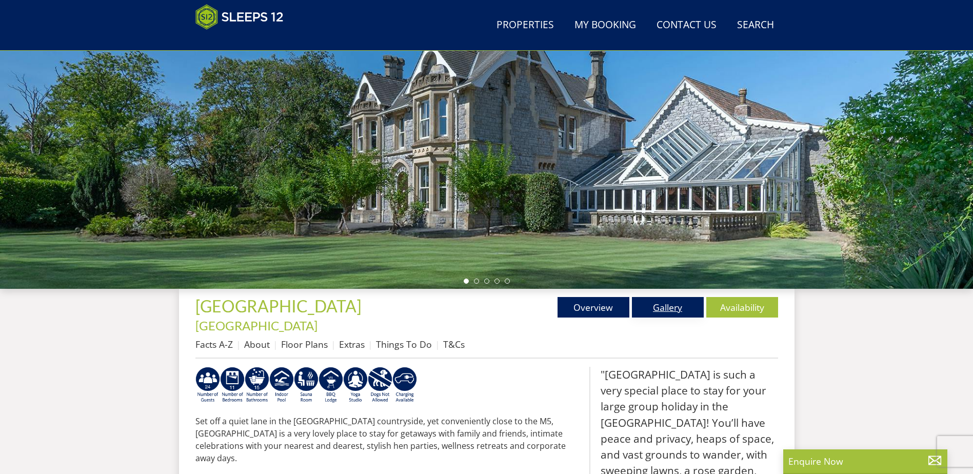
click at [678, 306] on link "Gallery" at bounding box center [668, 307] width 72 height 21
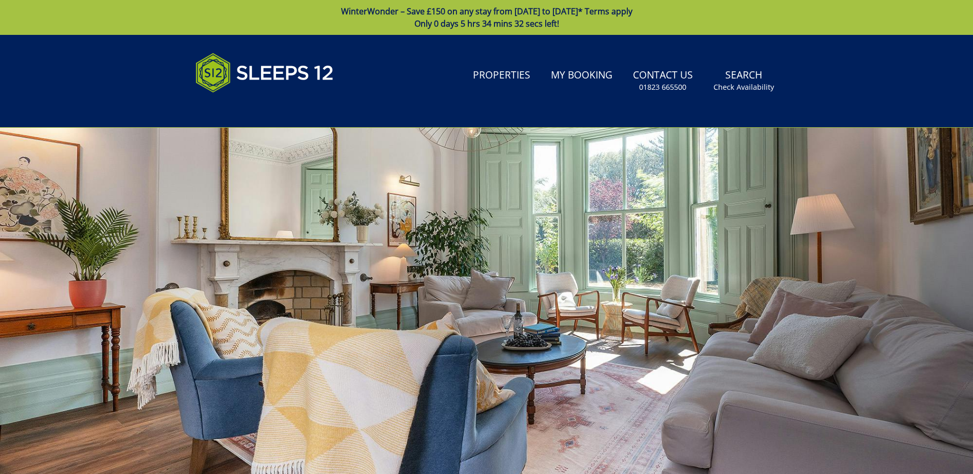
scroll to position [156, 0]
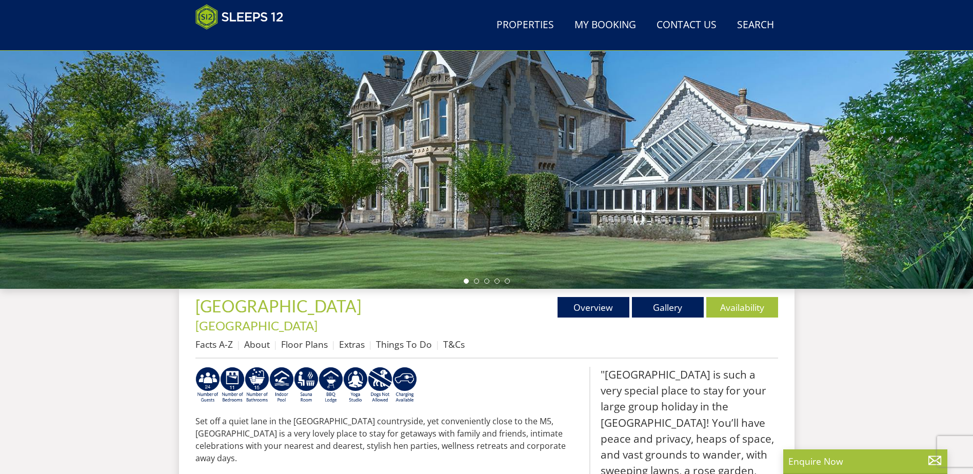
select select "10"
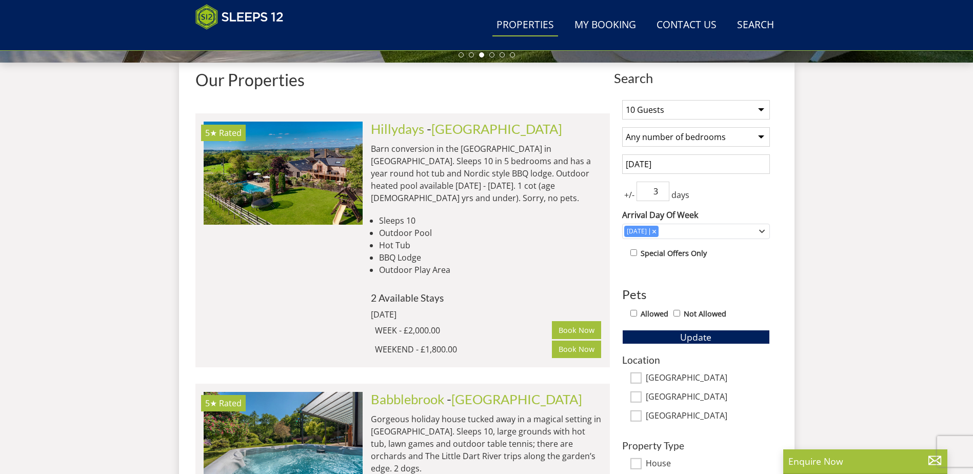
scroll to position [426, 0]
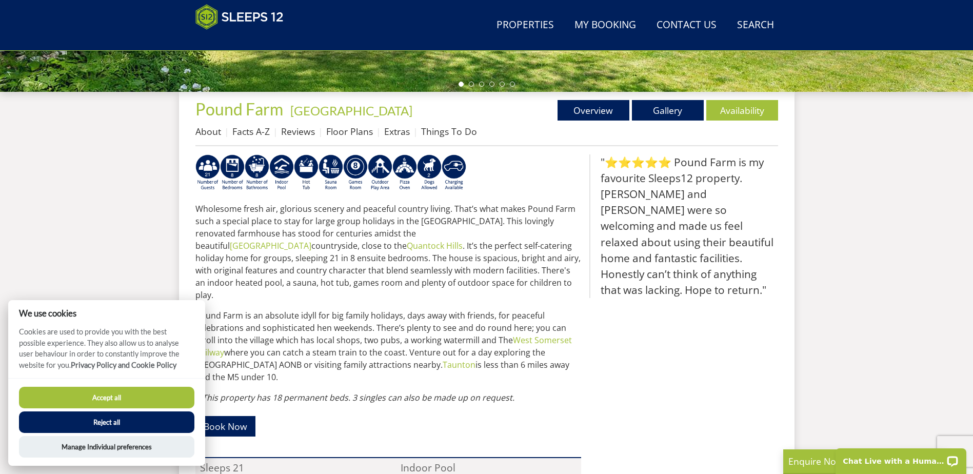
scroll to position [391, 0]
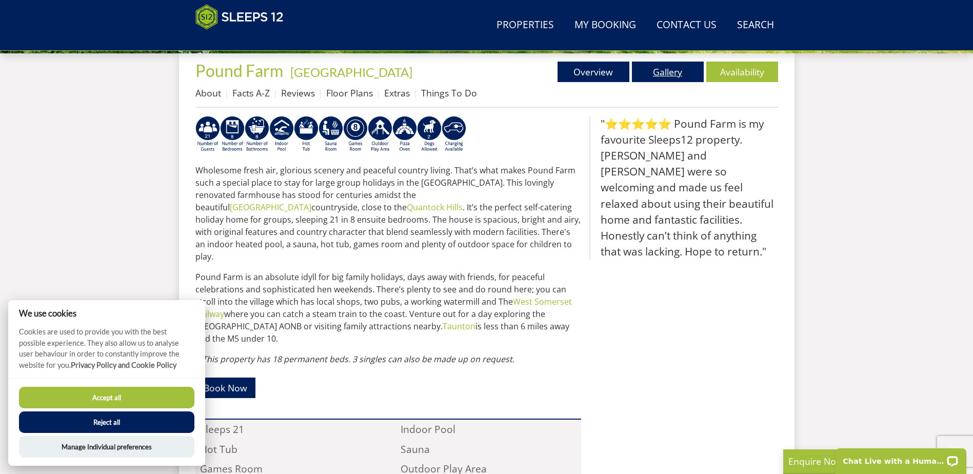
click at [675, 77] on link "Gallery" at bounding box center [668, 72] width 72 height 21
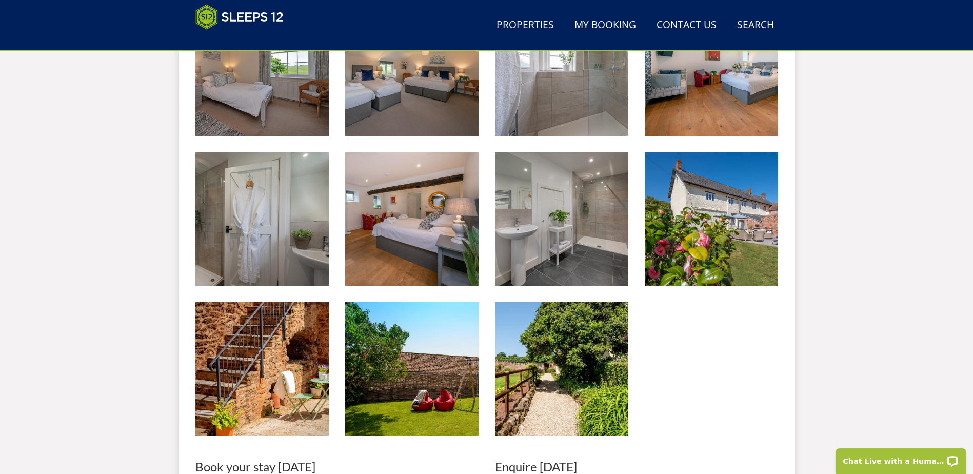
scroll to position [1291, 0]
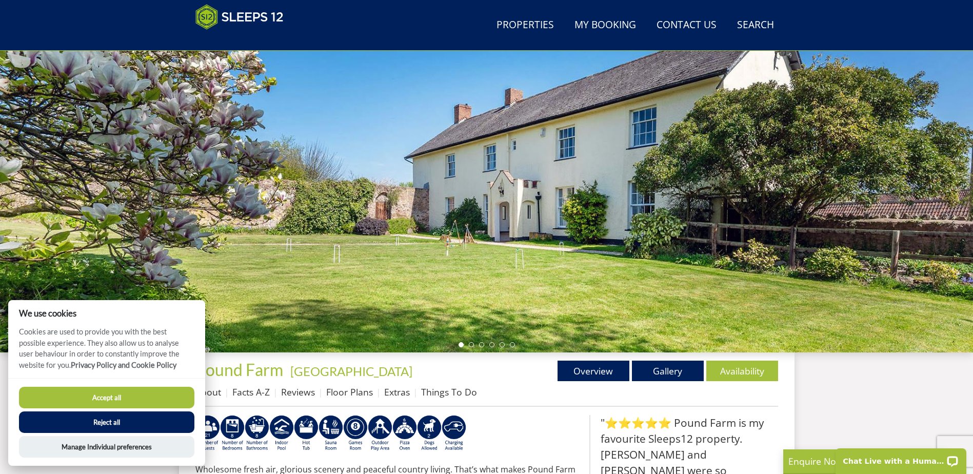
scroll to position [91, 0]
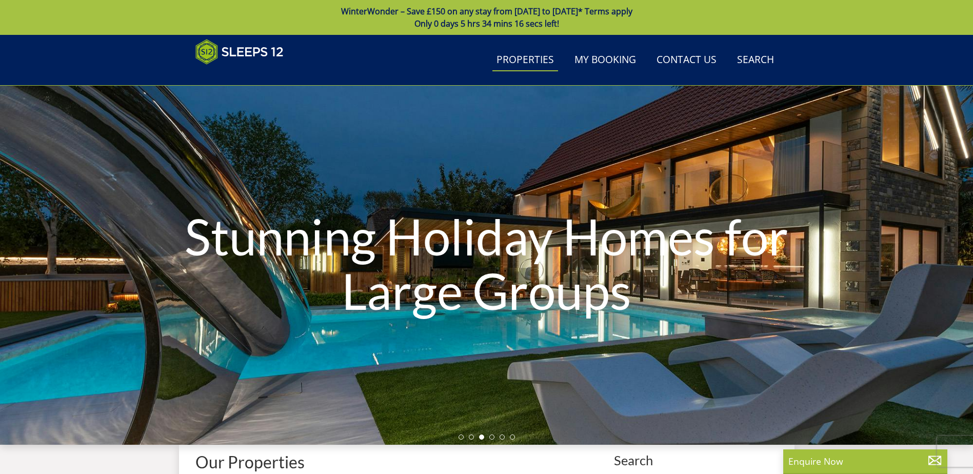
select select "10"
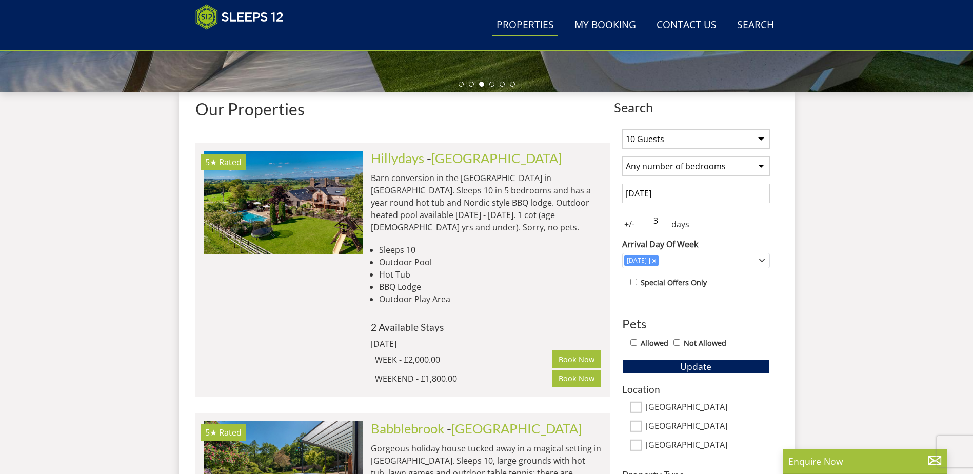
scroll to position [368, 0]
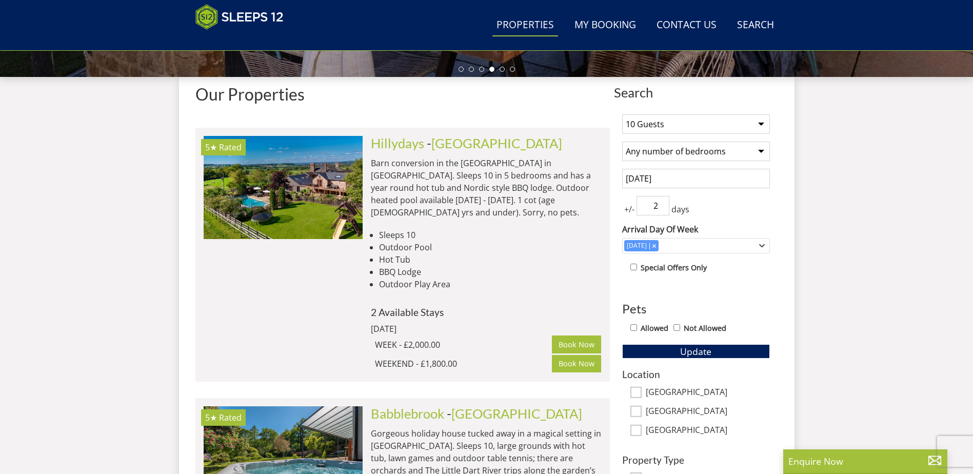
click at [662, 210] on input "2" at bounding box center [653, 205] width 33 height 19
click at [662, 210] on input "1" at bounding box center [653, 205] width 33 height 19
type input "0"
click at [662, 210] on input "0" at bounding box center [653, 205] width 33 height 19
click at [676, 352] on button "Update" at bounding box center [696, 351] width 148 height 14
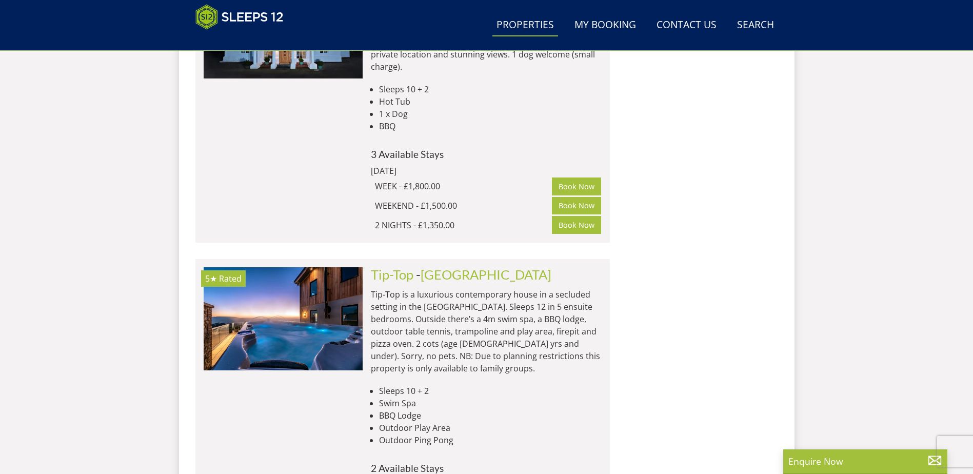
scroll to position [1188, 0]
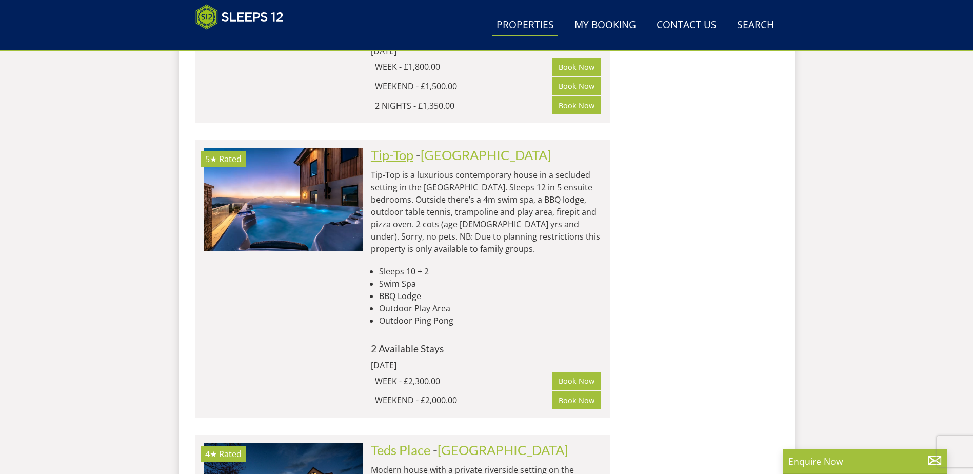
click at [411, 147] on link "Tip-Top" at bounding box center [392, 154] width 43 height 15
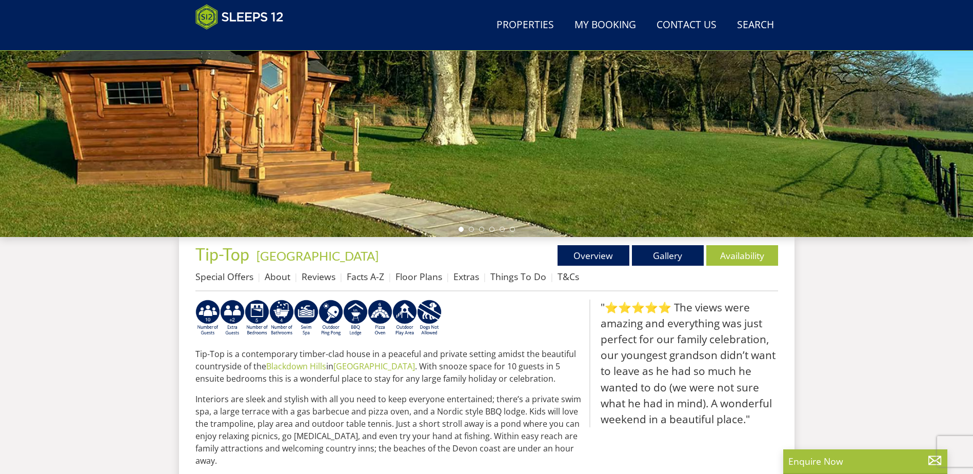
scroll to position [251, 0]
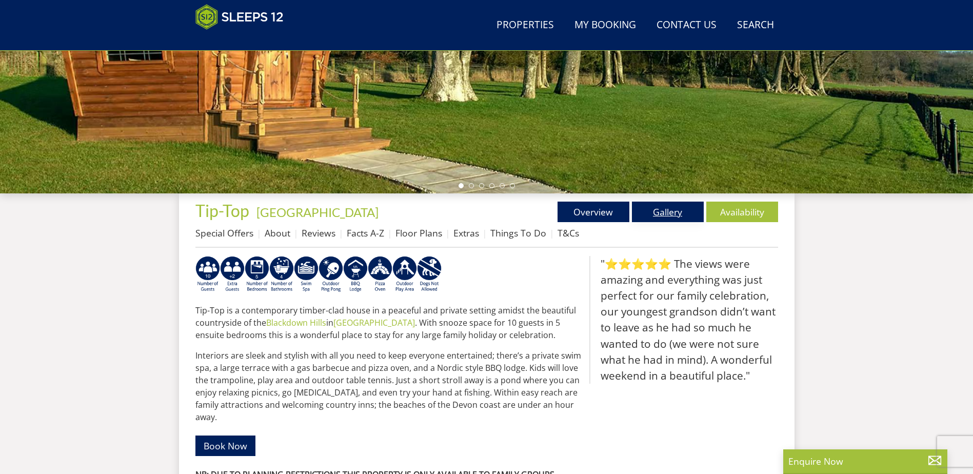
click at [658, 215] on link "Gallery" at bounding box center [668, 212] width 72 height 21
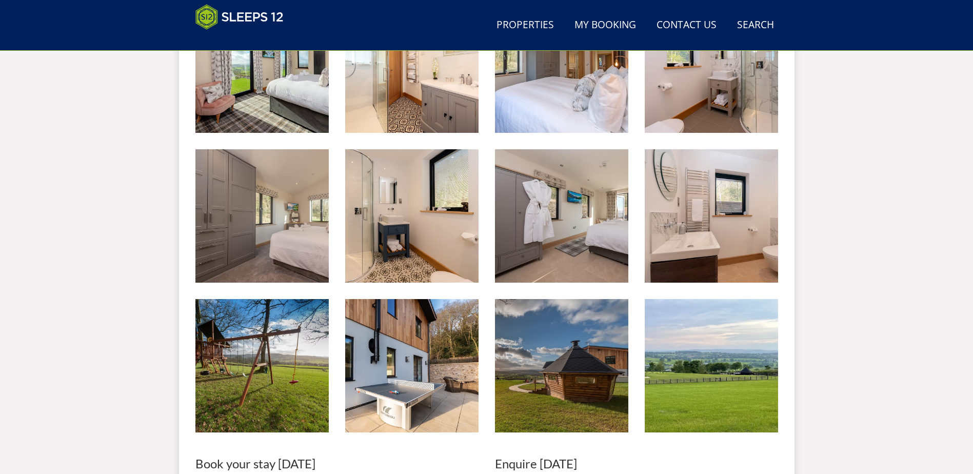
scroll to position [1266, 0]
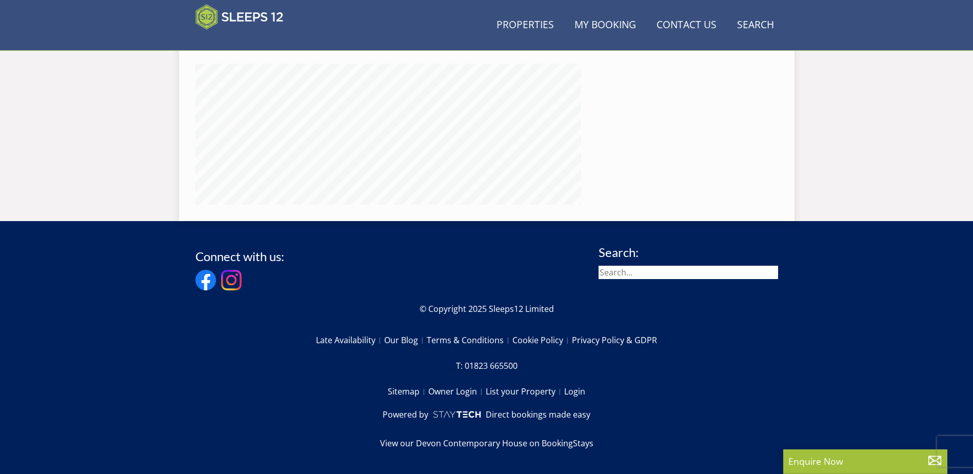
scroll to position [251, 0]
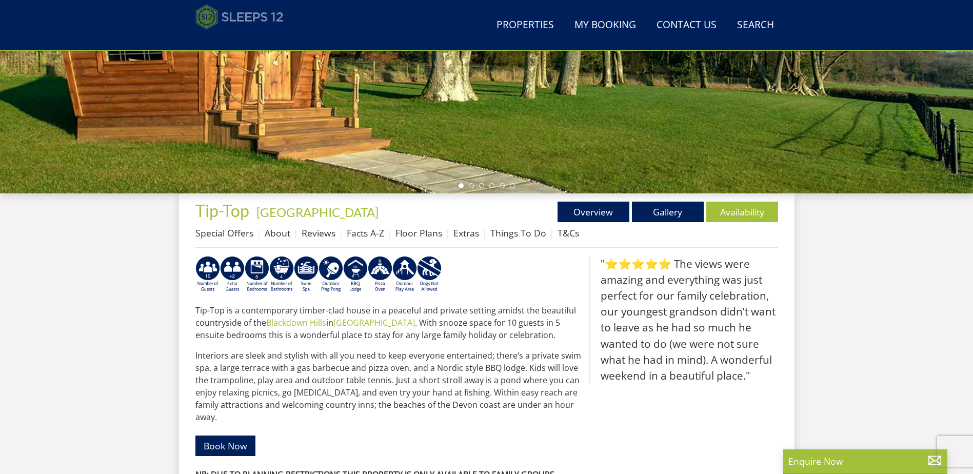
select select "10"
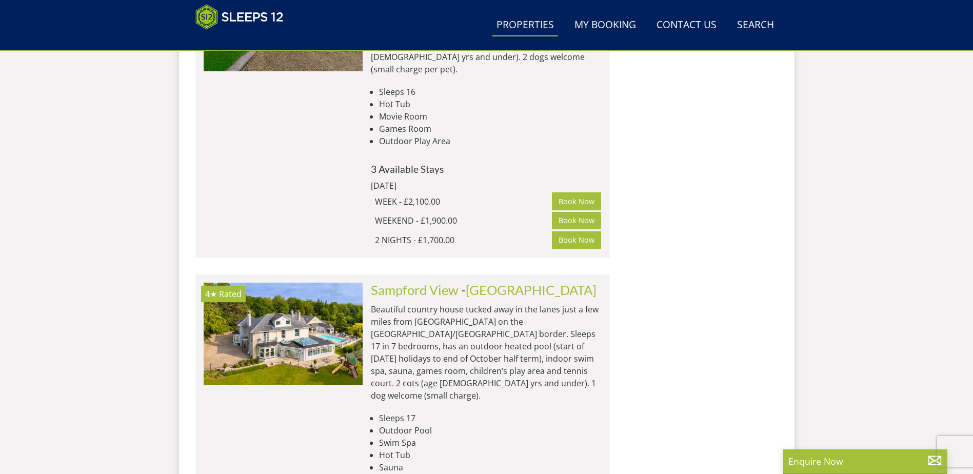
scroll to position [4850, 0]
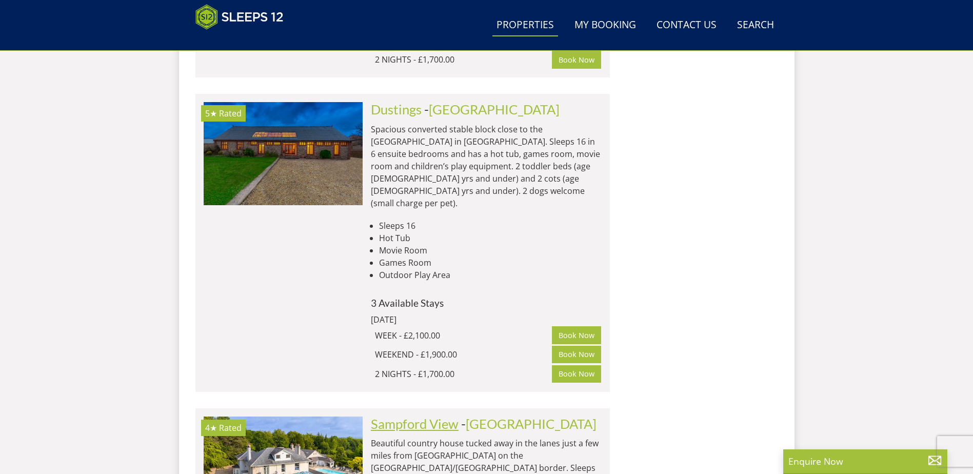
click at [409, 416] on link "Sampford View" at bounding box center [415, 423] width 88 height 15
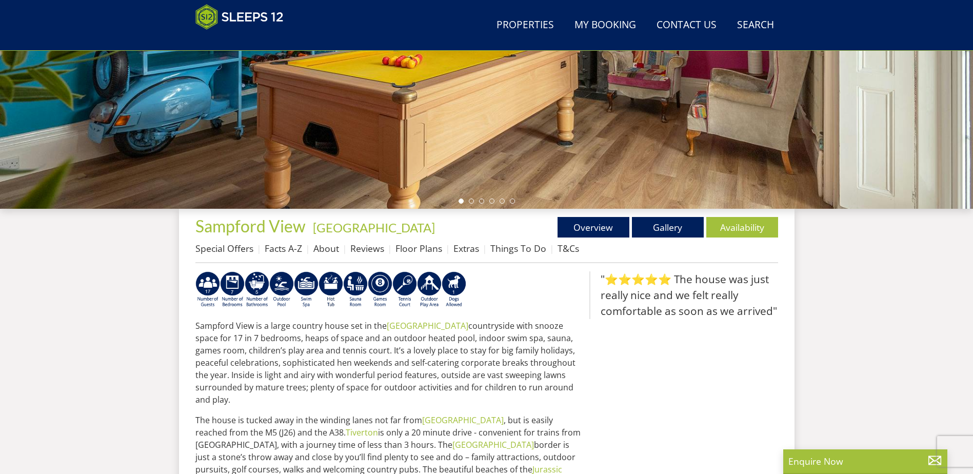
scroll to position [254, 0]
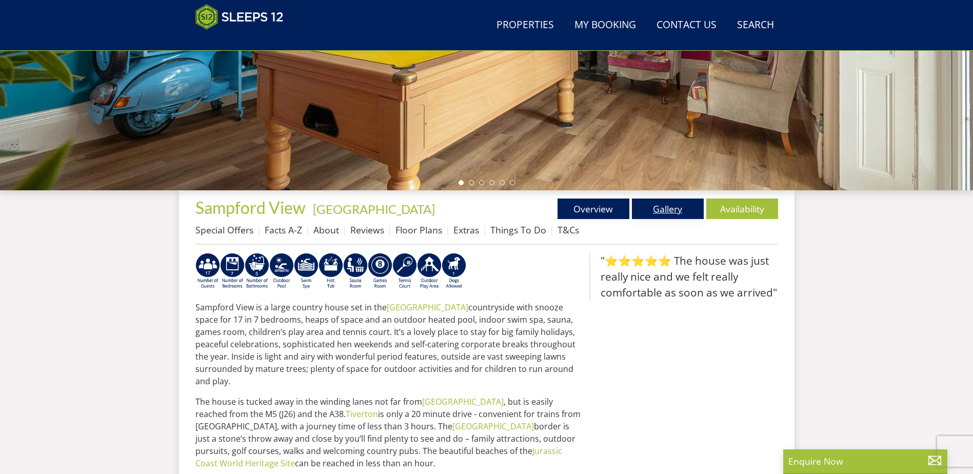
click at [660, 213] on link "Gallery" at bounding box center [668, 209] width 72 height 21
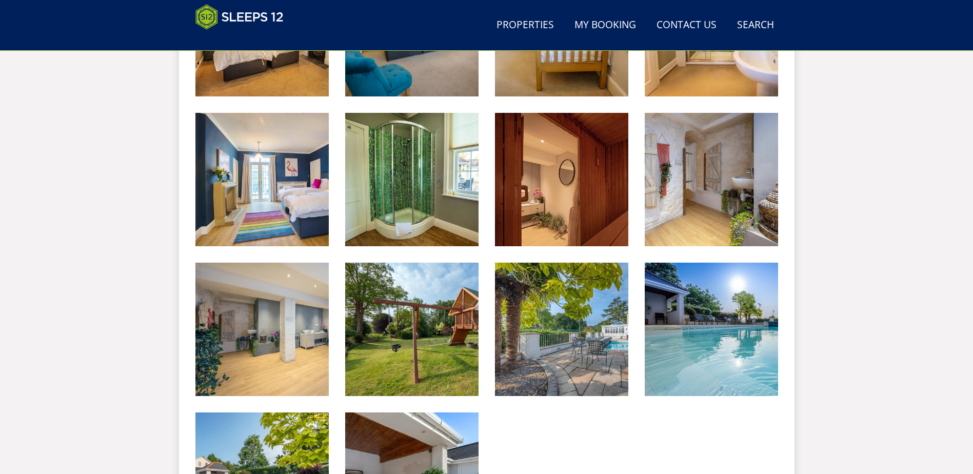
scroll to position [1440, 0]
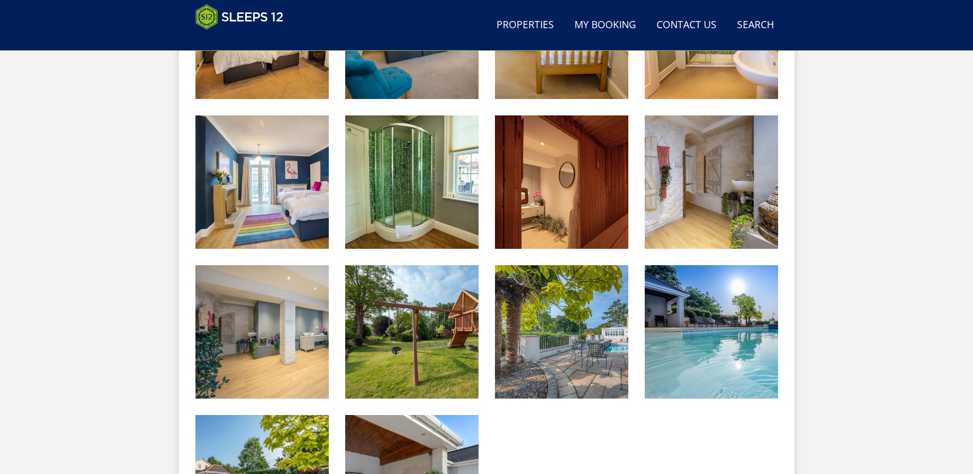
scroll to position [254, 0]
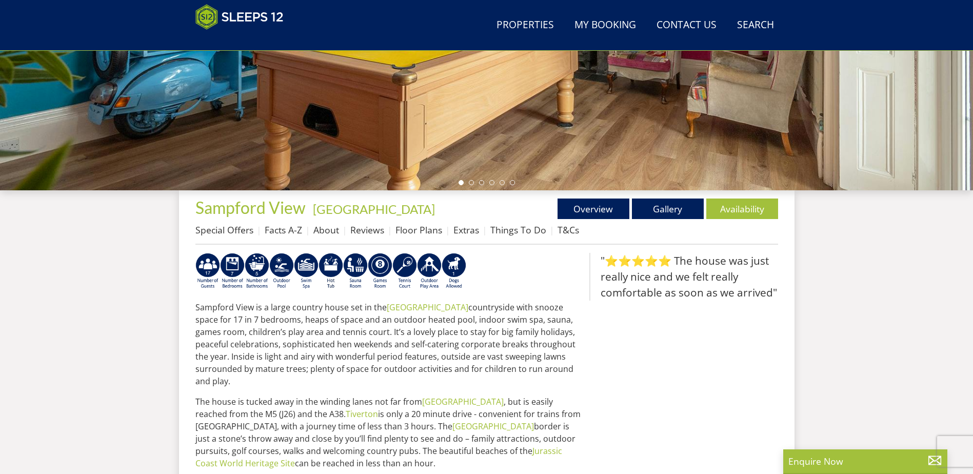
select select "10"
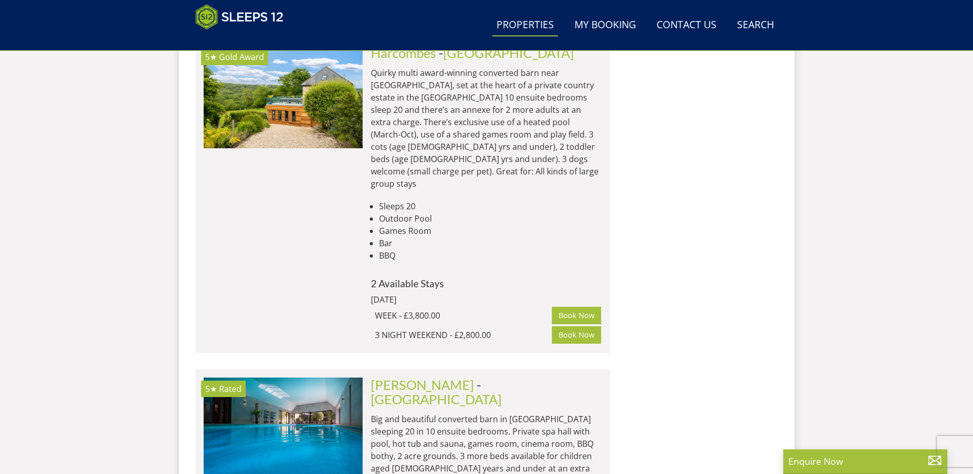
scroll to position [5849, 0]
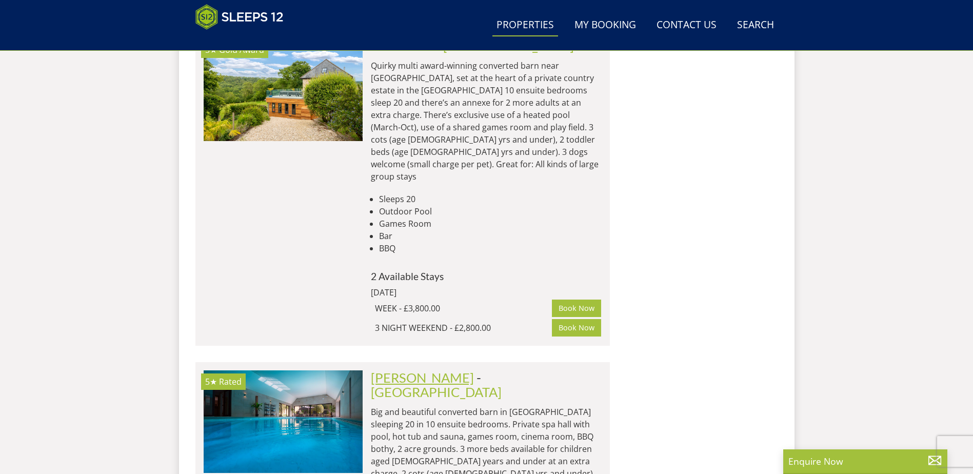
click at [414, 370] on link "[PERSON_NAME]" at bounding box center [422, 377] width 103 height 15
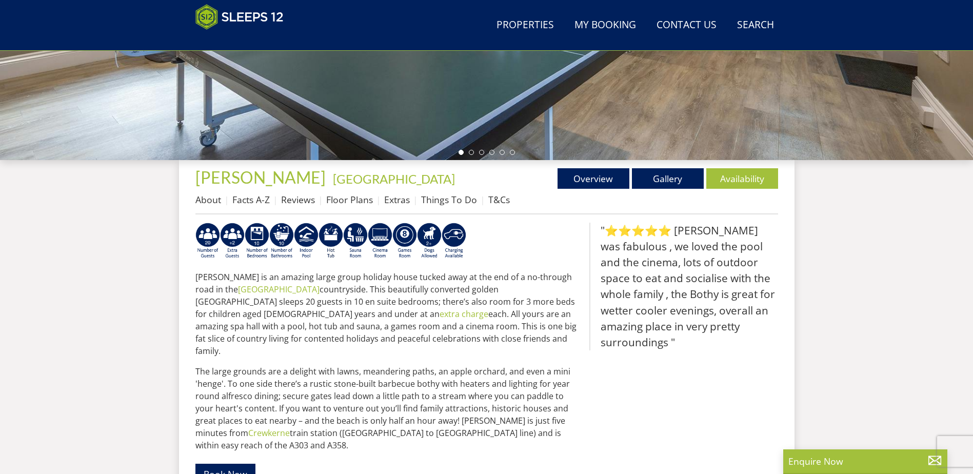
scroll to position [283, 0]
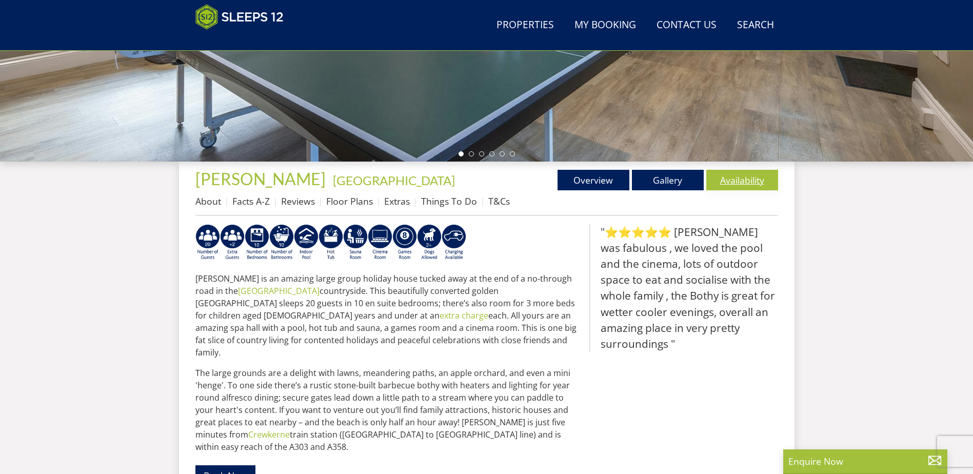
click at [748, 190] on link "Availability" at bounding box center [742, 180] width 72 height 21
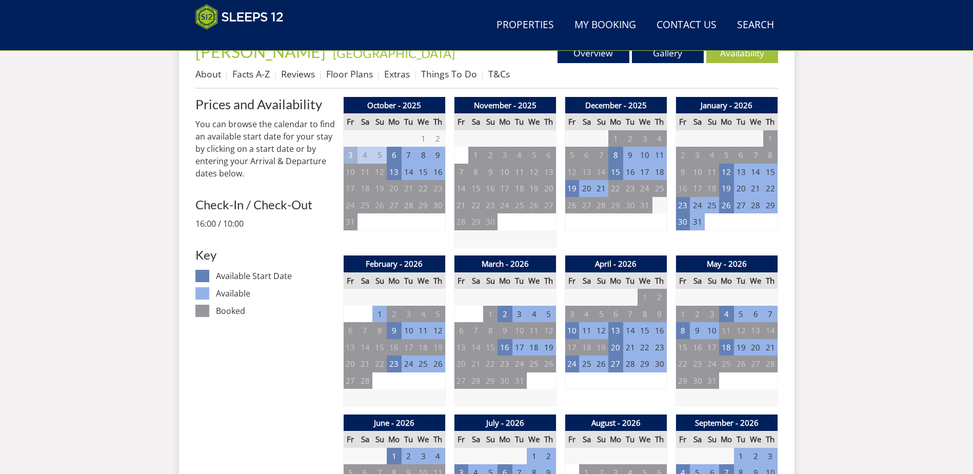
scroll to position [408, 0]
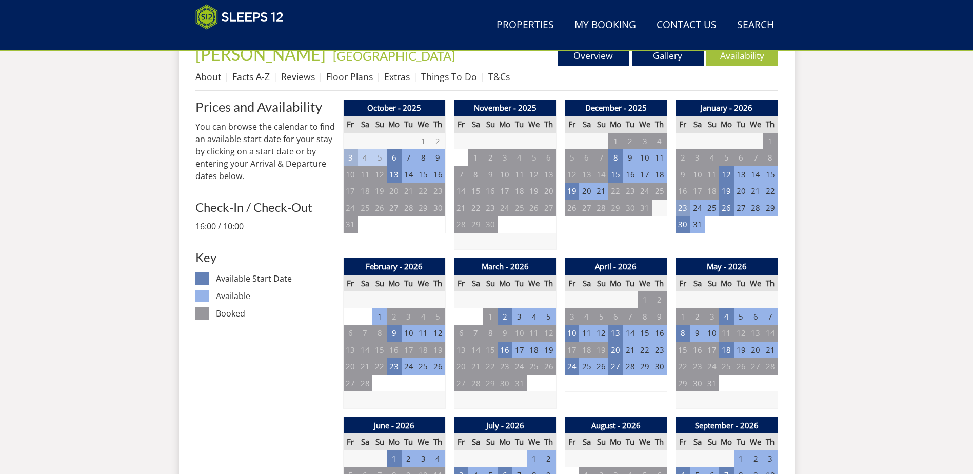
click at [686, 209] on td "23" at bounding box center [683, 208] width 14 height 17
click at [708, 253] on link "WEEKEND - £4,700.00" at bounding box center [686, 251] width 80 height 11
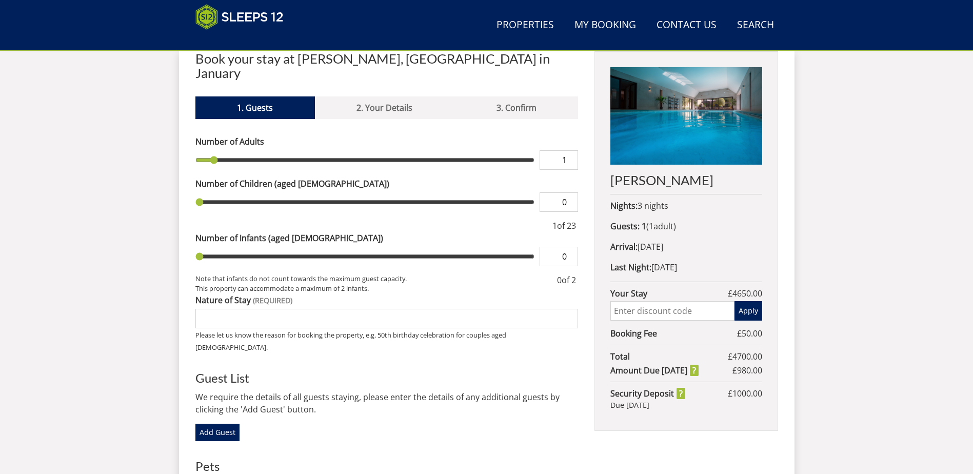
scroll to position [404, 0]
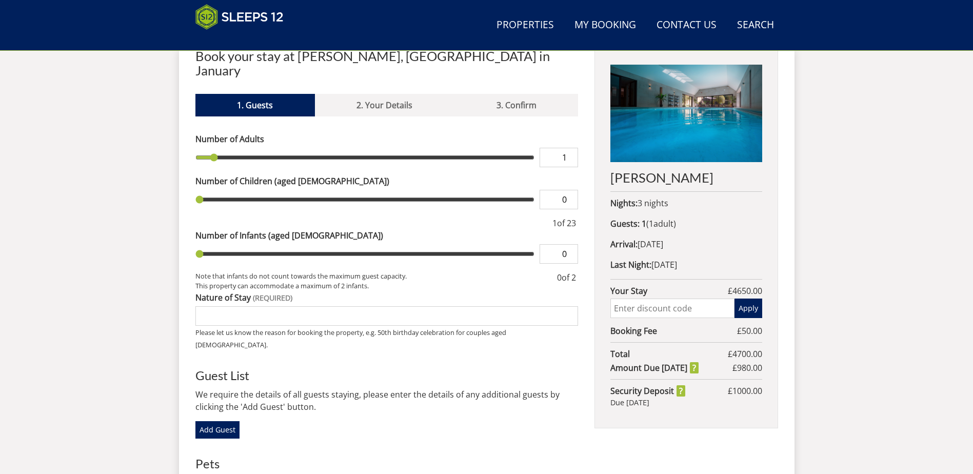
click at [340, 306] on input "Nature of Stay" at bounding box center [386, 315] width 383 height 19
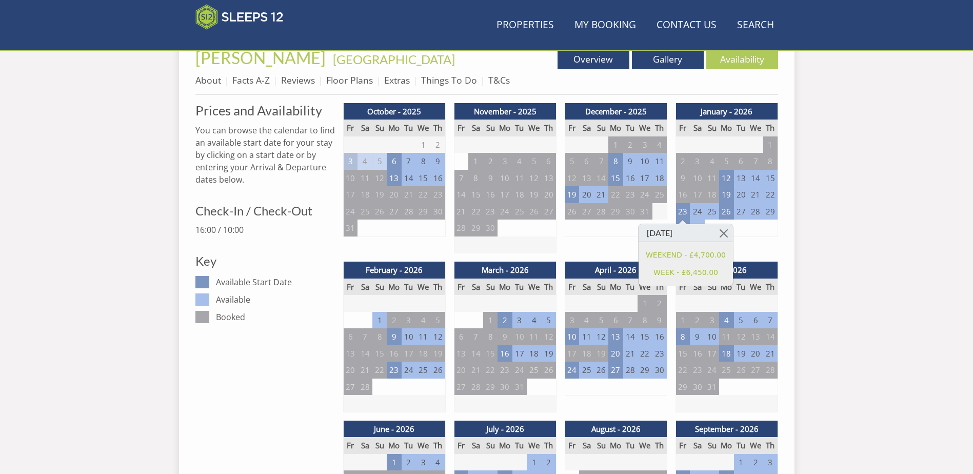
scroll to position [408, 0]
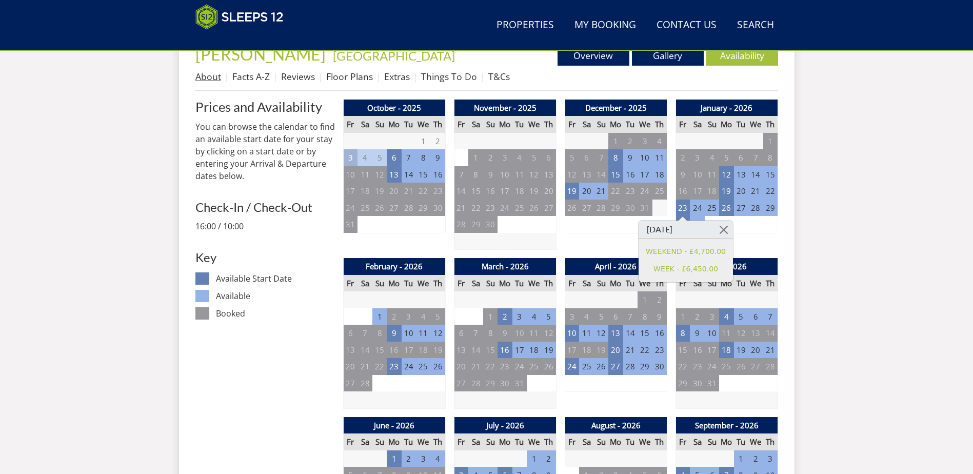
click at [199, 77] on link "About" at bounding box center [208, 76] width 26 height 12
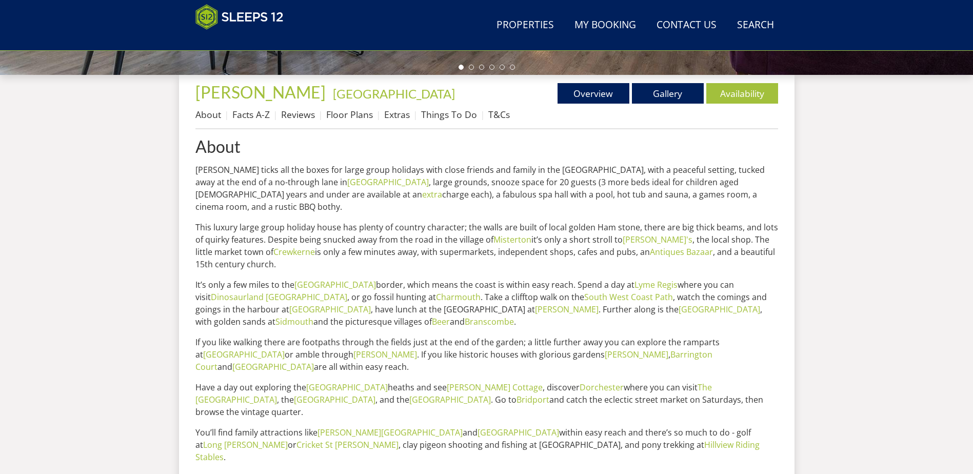
scroll to position [368, 0]
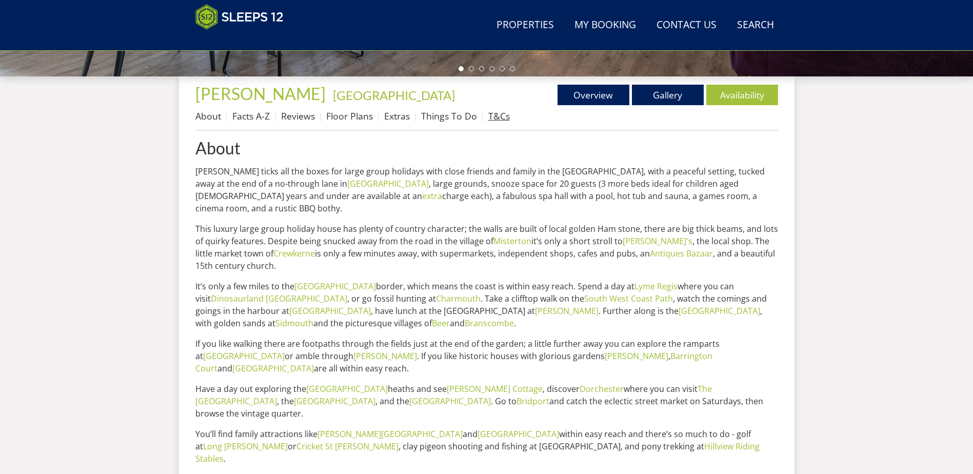
click at [502, 112] on link "T&Cs" at bounding box center [499, 116] width 22 height 12
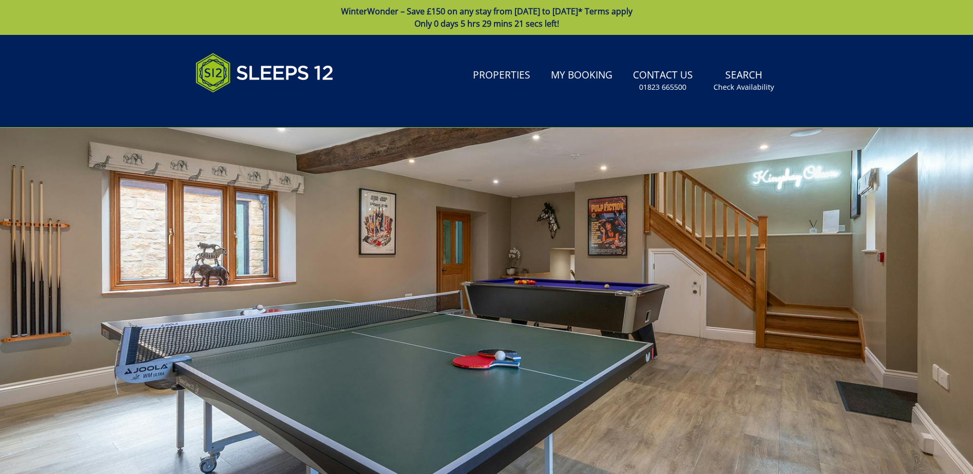
drag, startPoint x: 973, startPoint y: 51, endPoint x: 980, endPoint y: 87, distance: 36.7
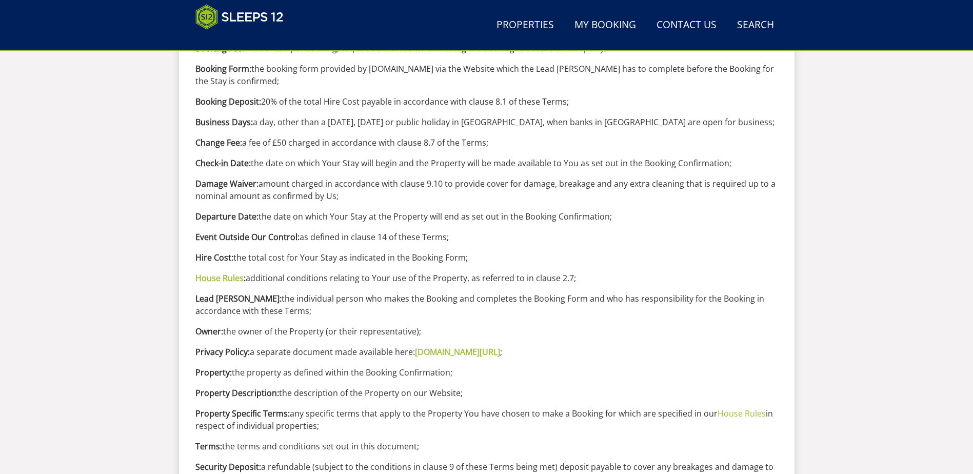
scroll to position [696, 0]
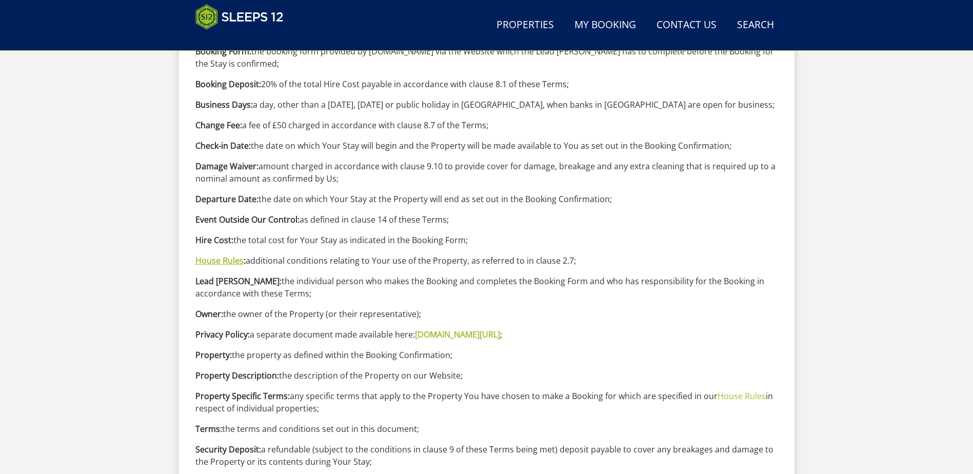
click at [226, 260] on link "House Rules" at bounding box center [219, 260] width 48 height 11
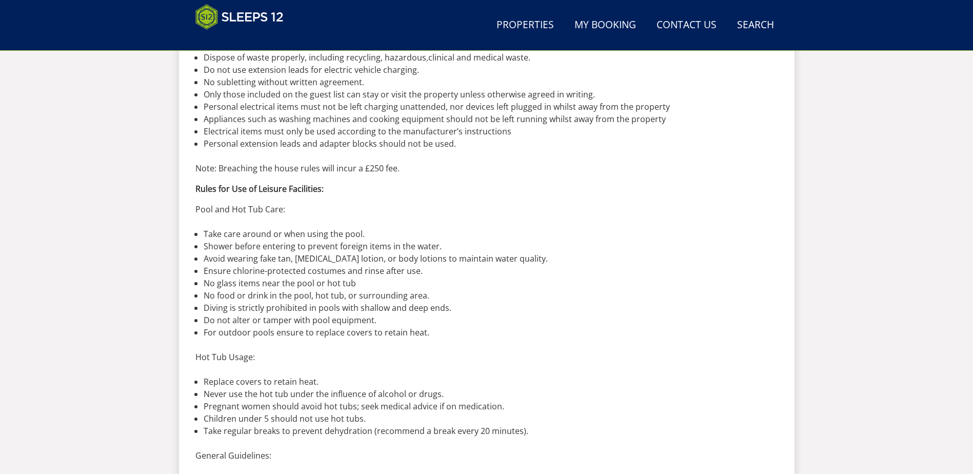
scroll to position [631, 0]
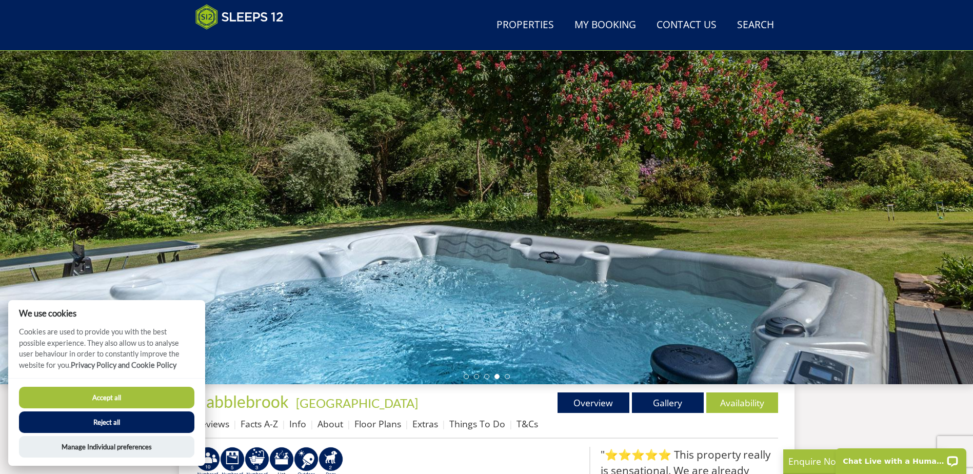
scroll to position [66, 0]
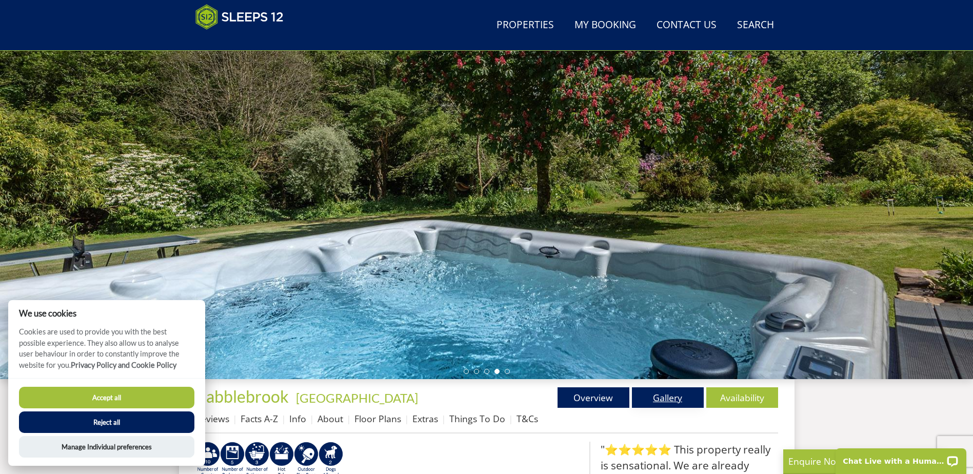
click at [668, 389] on link "Gallery" at bounding box center [668, 397] width 72 height 21
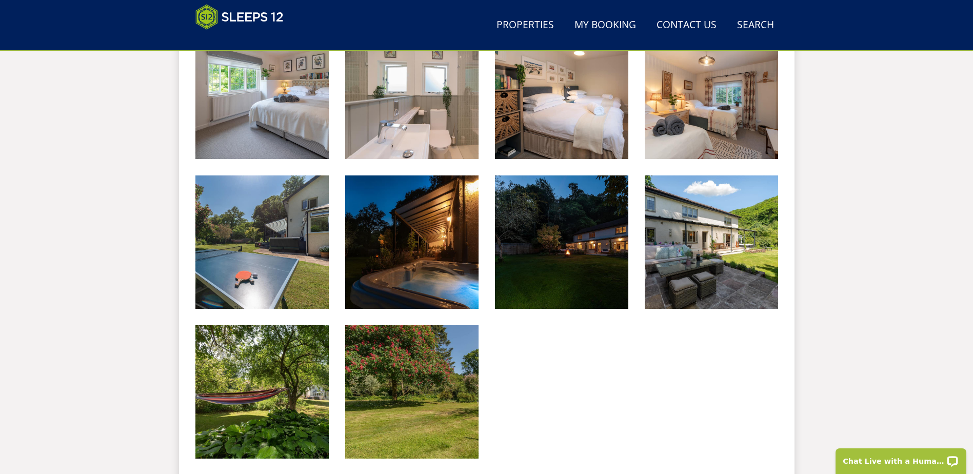
scroll to position [1235, 0]
